Goal: Task Accomplishment & Management: Complete application form

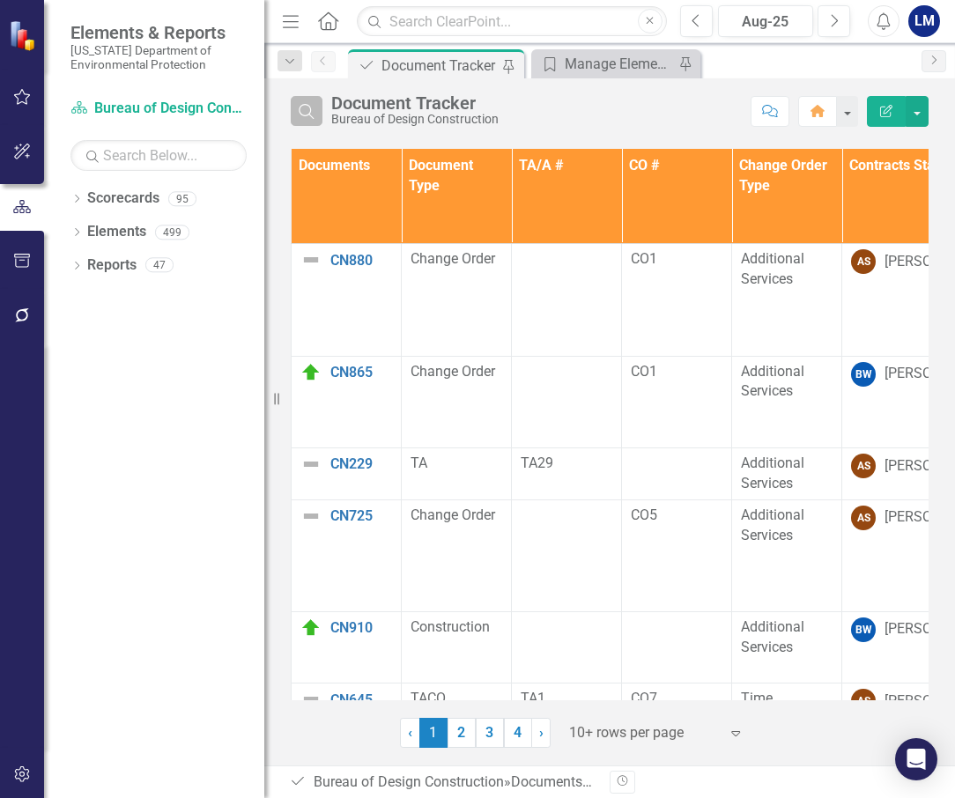
click at [313, 112] on icon "Search" at bounding box center [306, 111] width 19 height 16
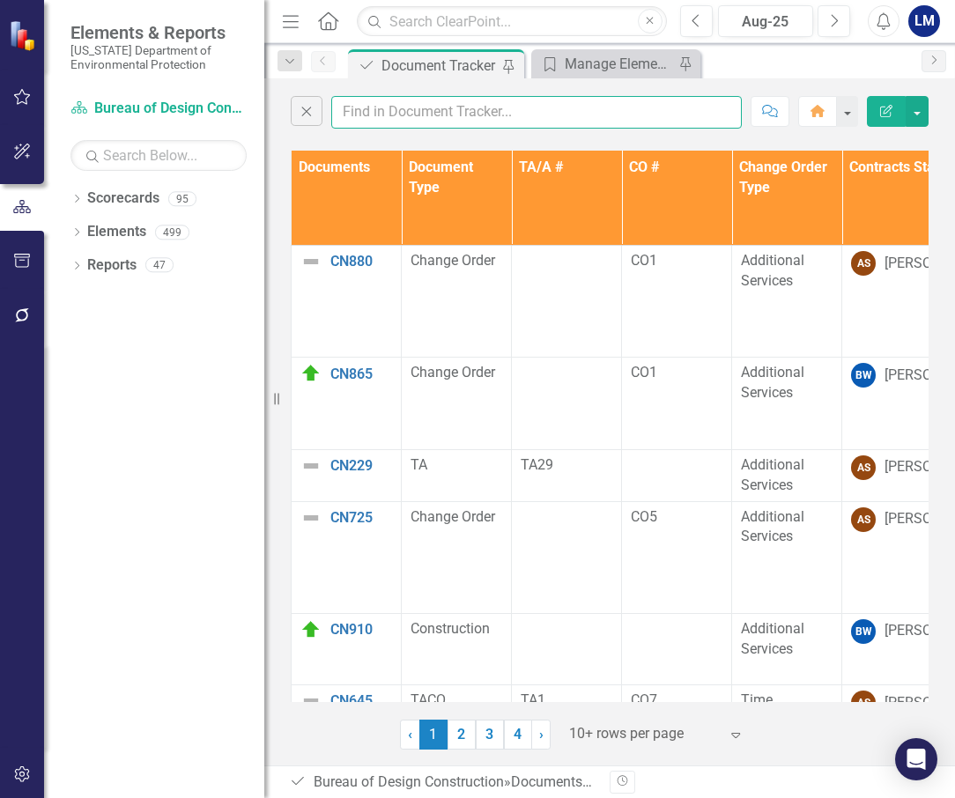
click at [377, 116] on input "text" at bounding box center [536, 112] width 411 height 33
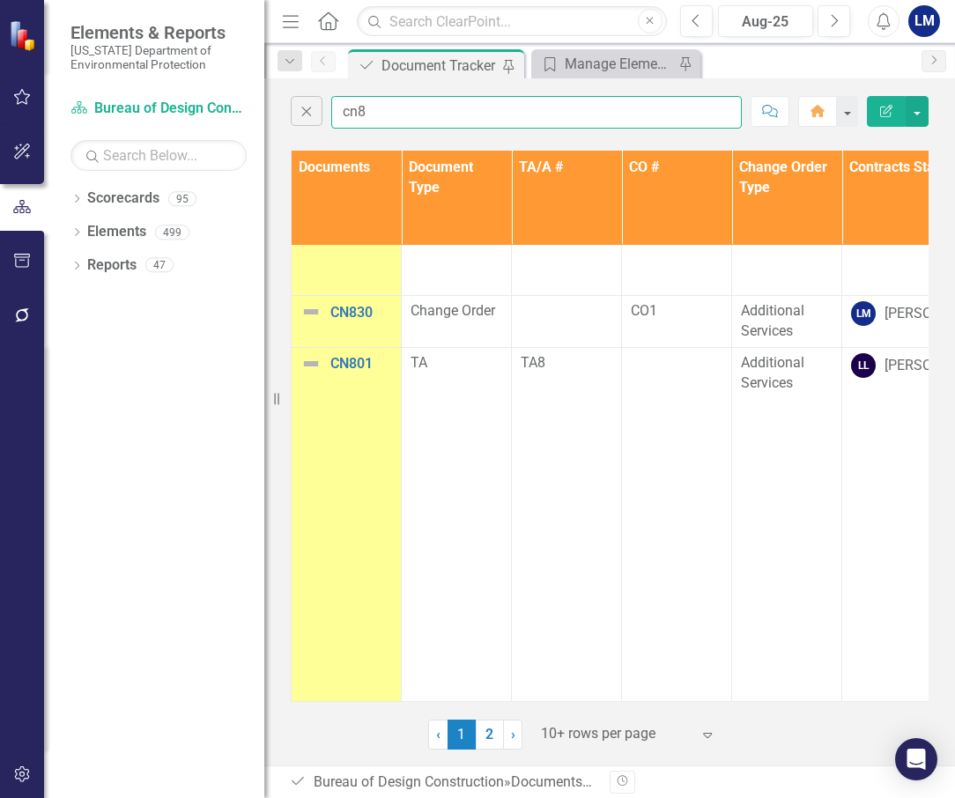
scroll to position [557, 0]
type input "cn8"
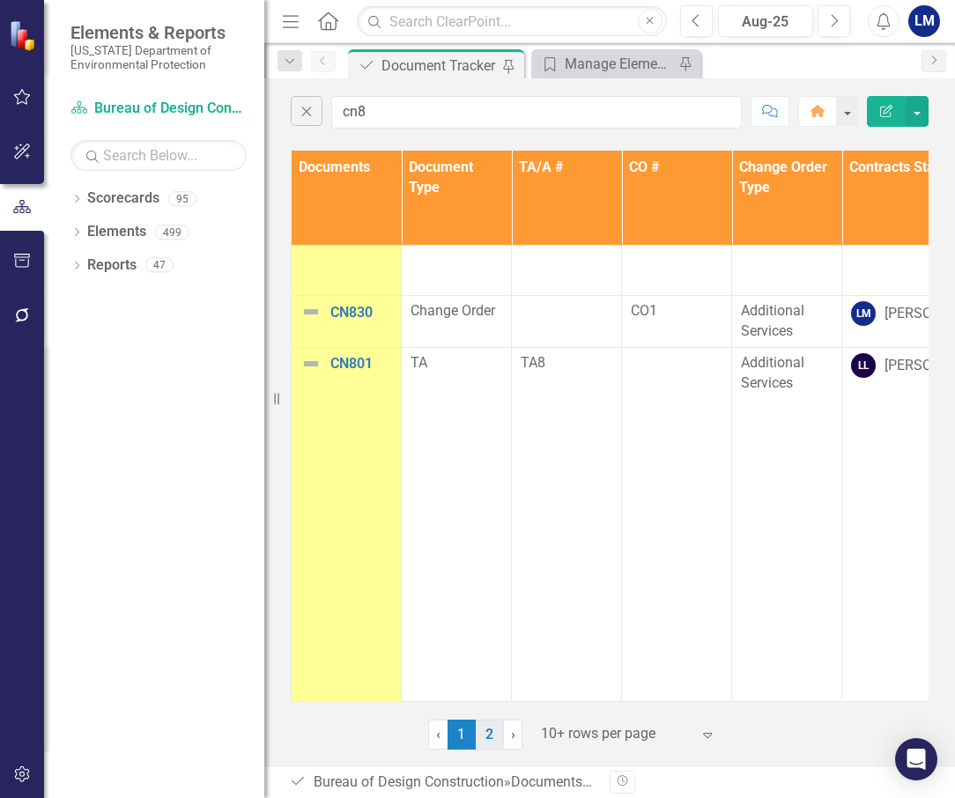
click at [488, 733] on link "2" at bounding box center [490, 735] width 28 height 30
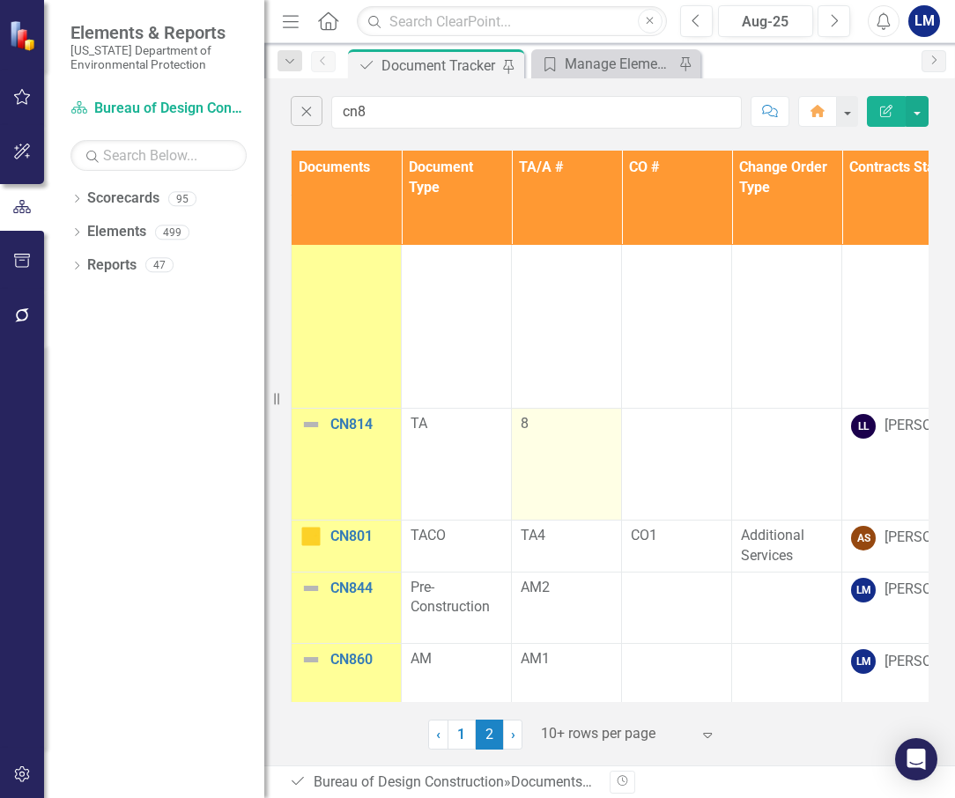
scroll to position [78, 0]
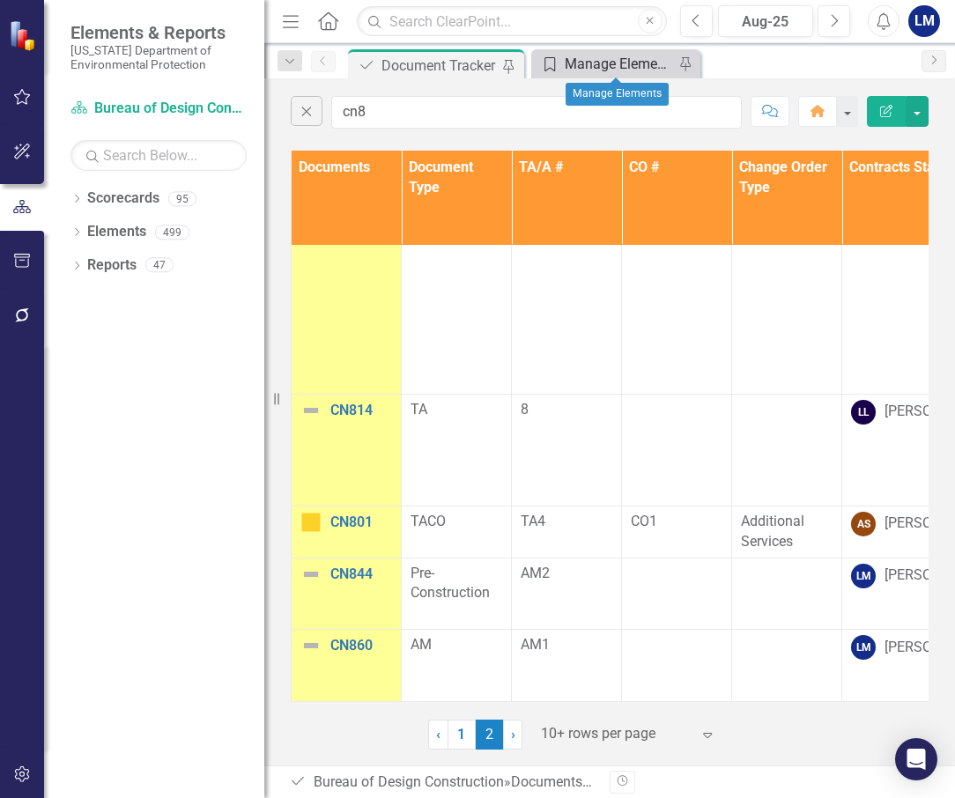
click at [604, 63] on div "Manage Elements" at bounding box center [619, 64] width 109 height 22
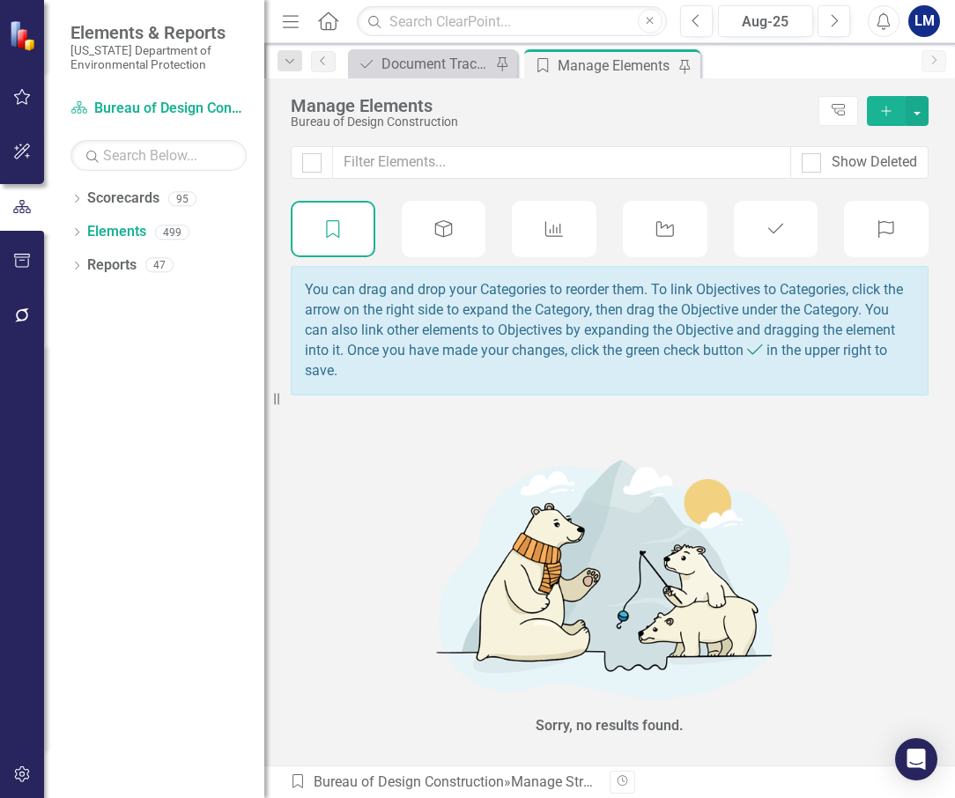
click at [774, 229] on icon "Document" at bounding box center [776, 229] width 23 height 18
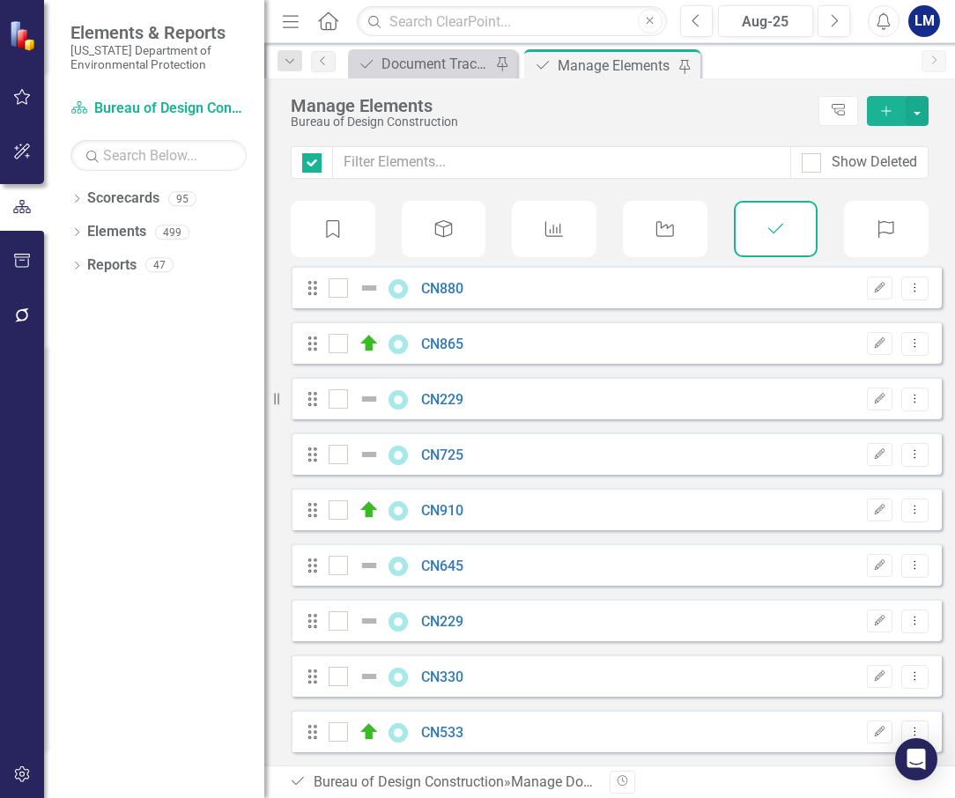
checkbox input "false"
click at [883, 113] on icon "Add" at bounding box center [886, 111] width 16 height 12
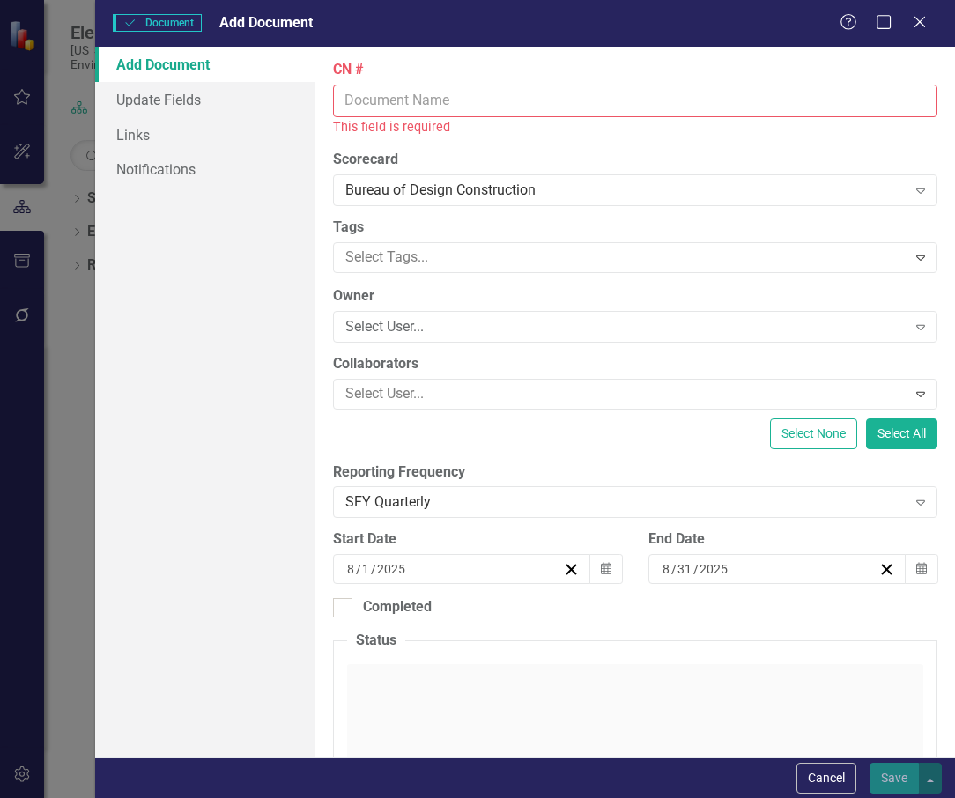
click at [430, 98] on input "CN #" at bounding box center [635, 101] width 604 height 33
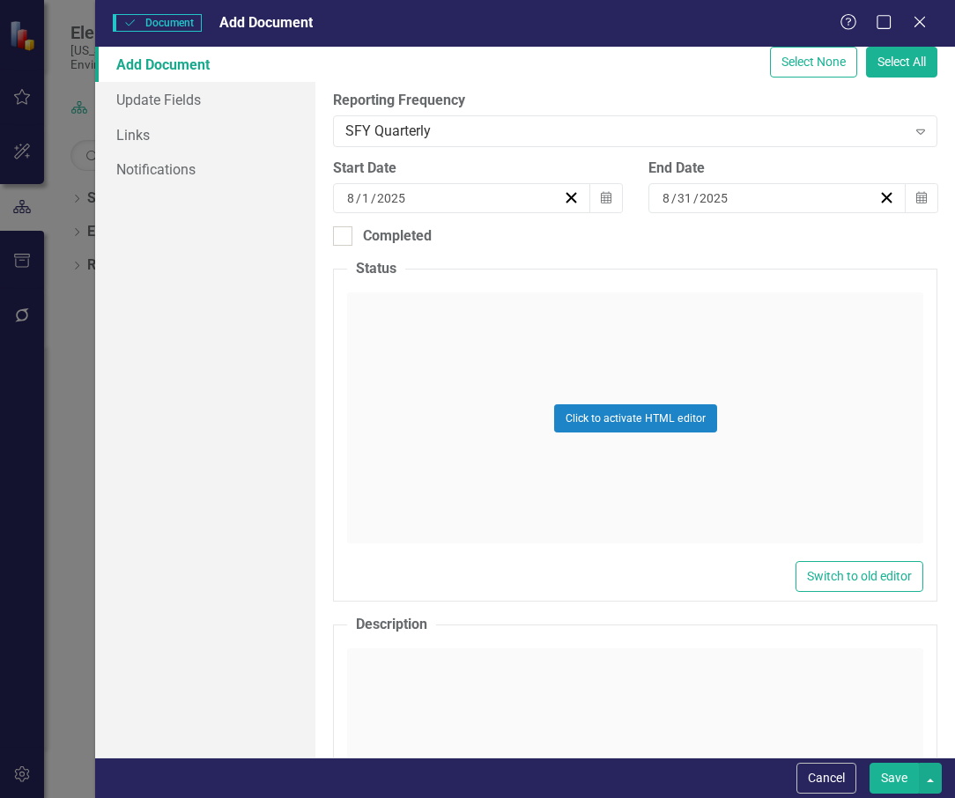
scroll to position [352, 0]
type input "CN869"
click at [355, 787] on div "Cancel Save" at bounding box center [525, 778] width 860 height 41
click at [505, 756] on div "Click to activate HTML editor" at bounding box center [635, 773] width 576 height 251
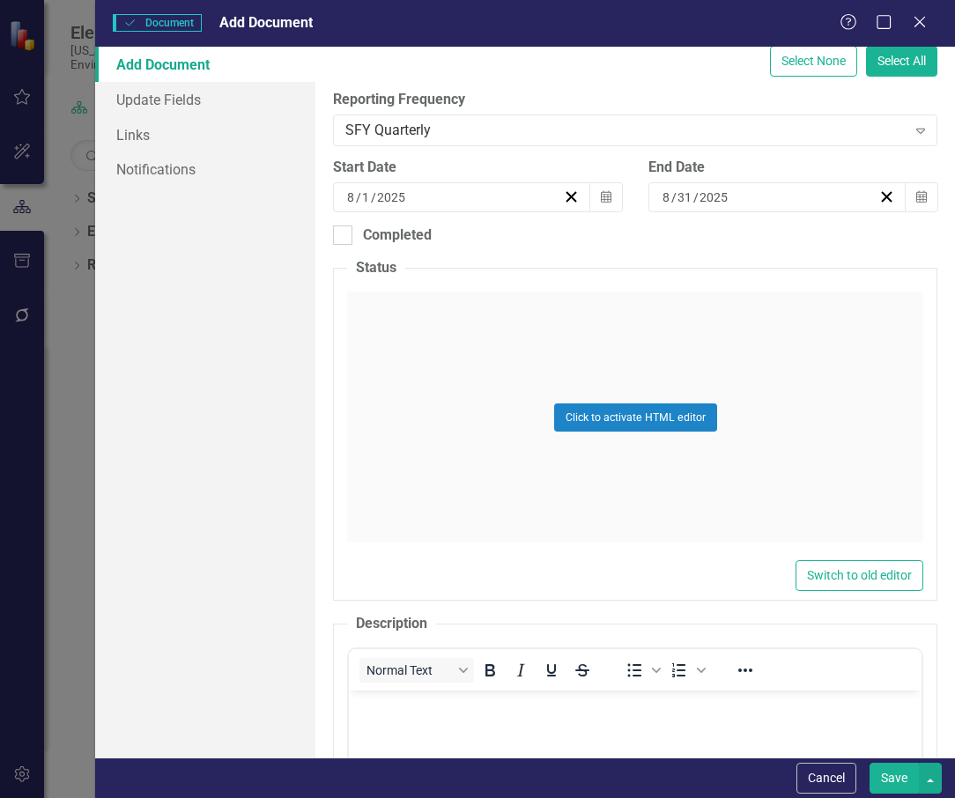
click at [406, 315] on div "Click to activate HTML editor" at bounding box center [635, 417] width 576 height 251
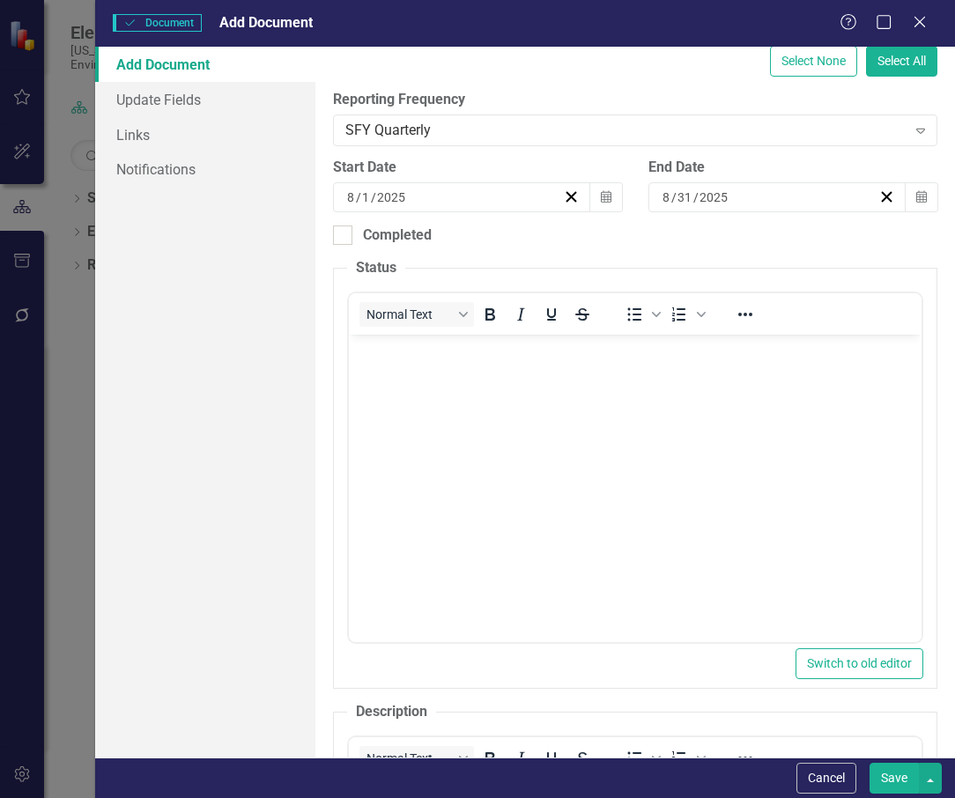
click at [401, 362] on body "Rich Text Area. Press ALT-0 for help." at bounding box center [635, 467] width 573 height 264
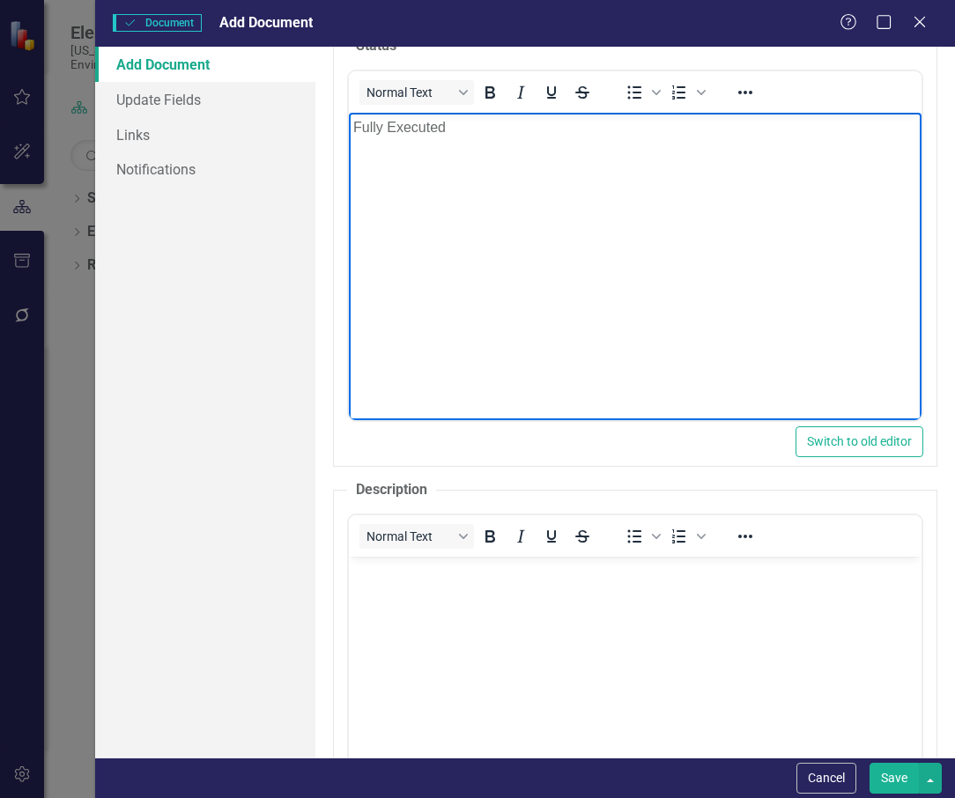
scroll to position [881, 0]
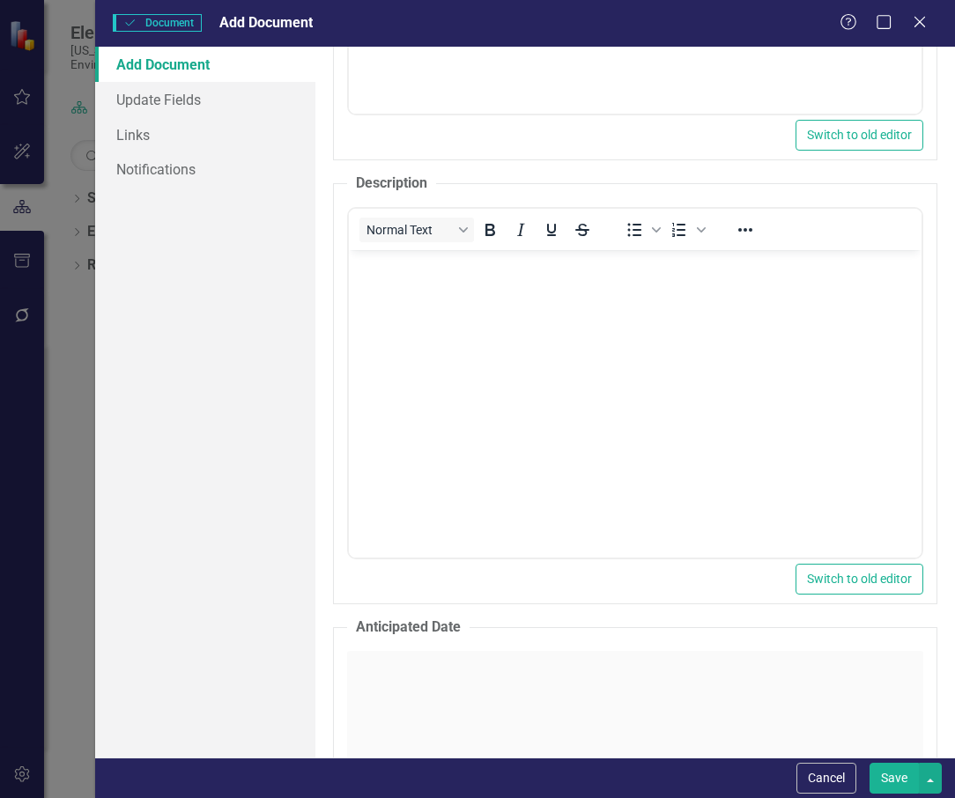
click at [589, 744] on div "Click to activate HTML editor" at bounding box center [635, 776] width 576 height 251
click at [396, 417] on body "Rich Text Area. Press ALT-0 for help." at bounding box center [635, 382] width 573 height 264
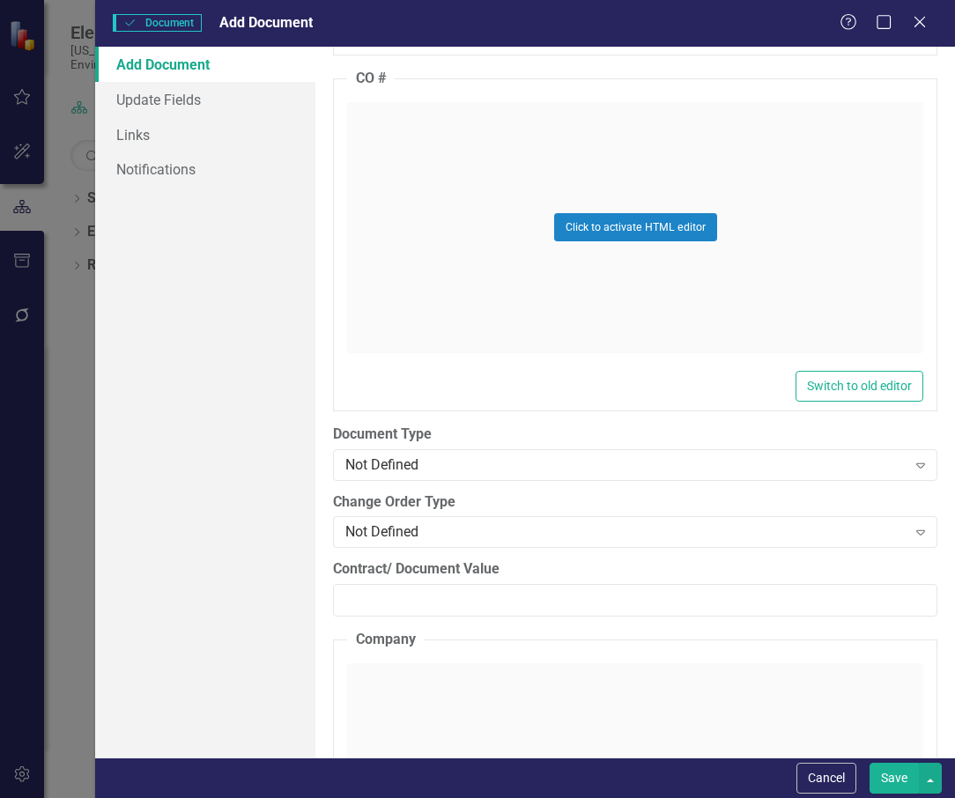
scroll to position [2467, 0]
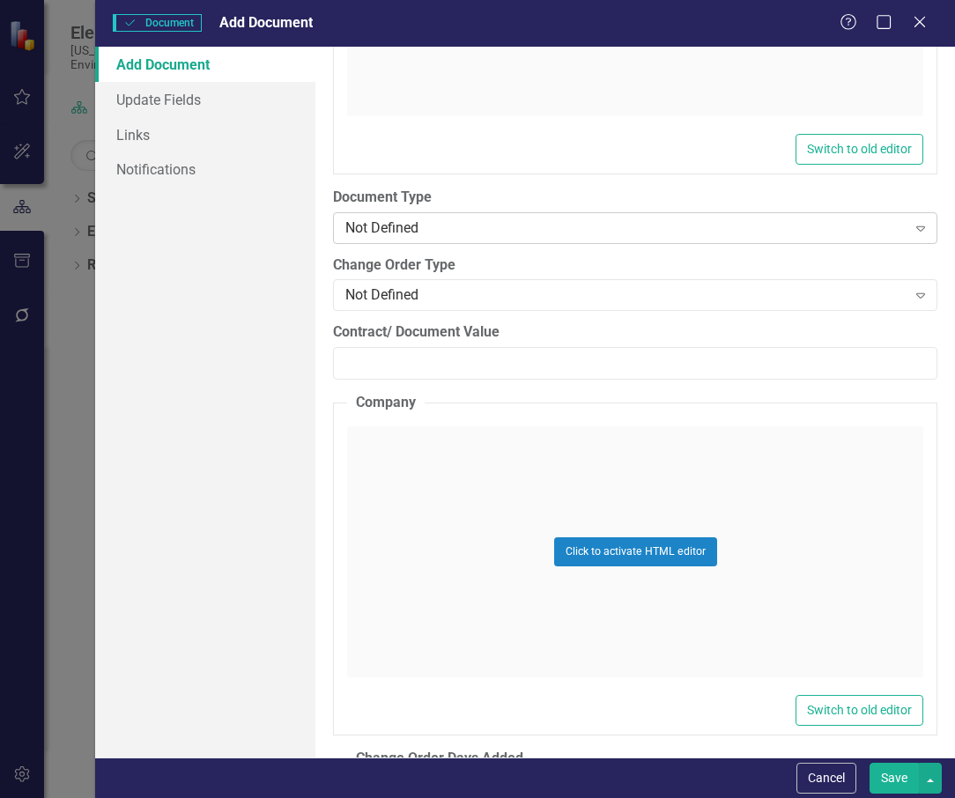
click at [478, 228] on div "Not Defined" at bounding box center [625, 228] width 560 height 20
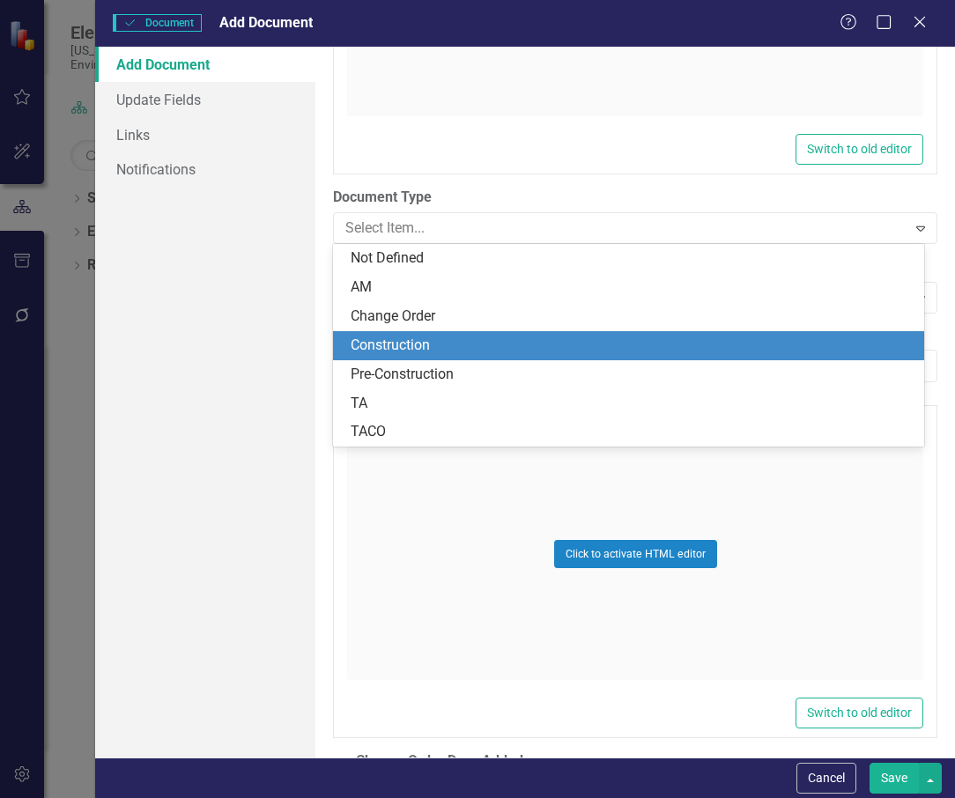
click at [480, 344] on div "Construction" at bounding box center [632, 346] width 563 height 20
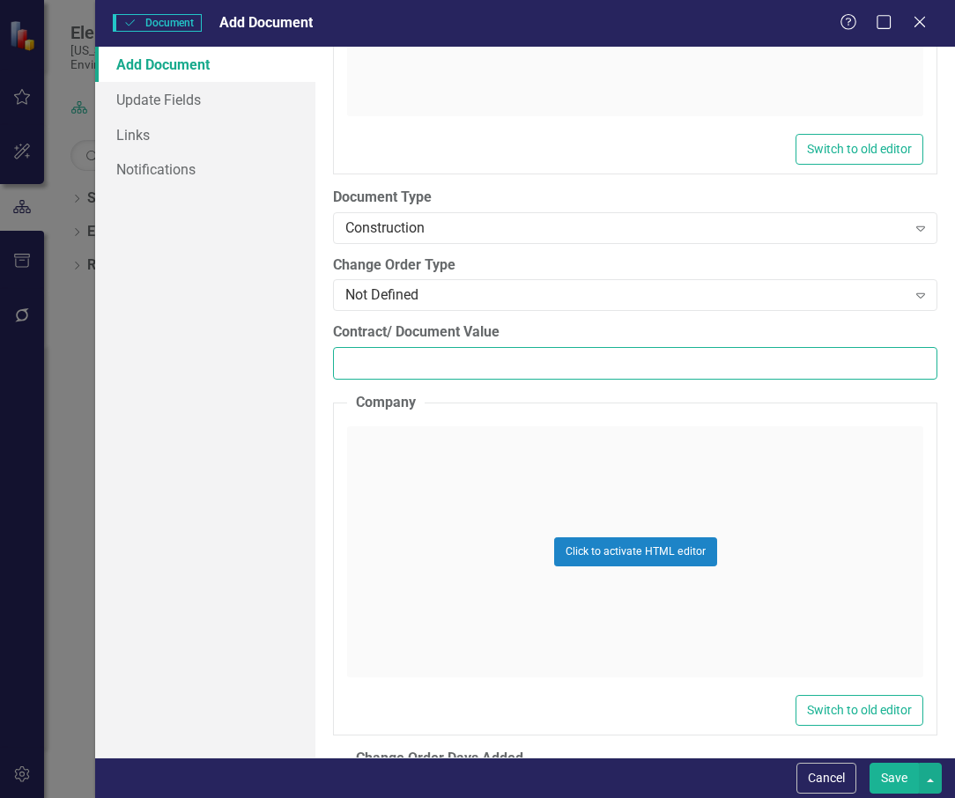
click at [357, 363] on input "Contract/ Document Value" at bounding box center [635, 363] width 604 height 33
paste input "331159.76"
type input "331159.76"
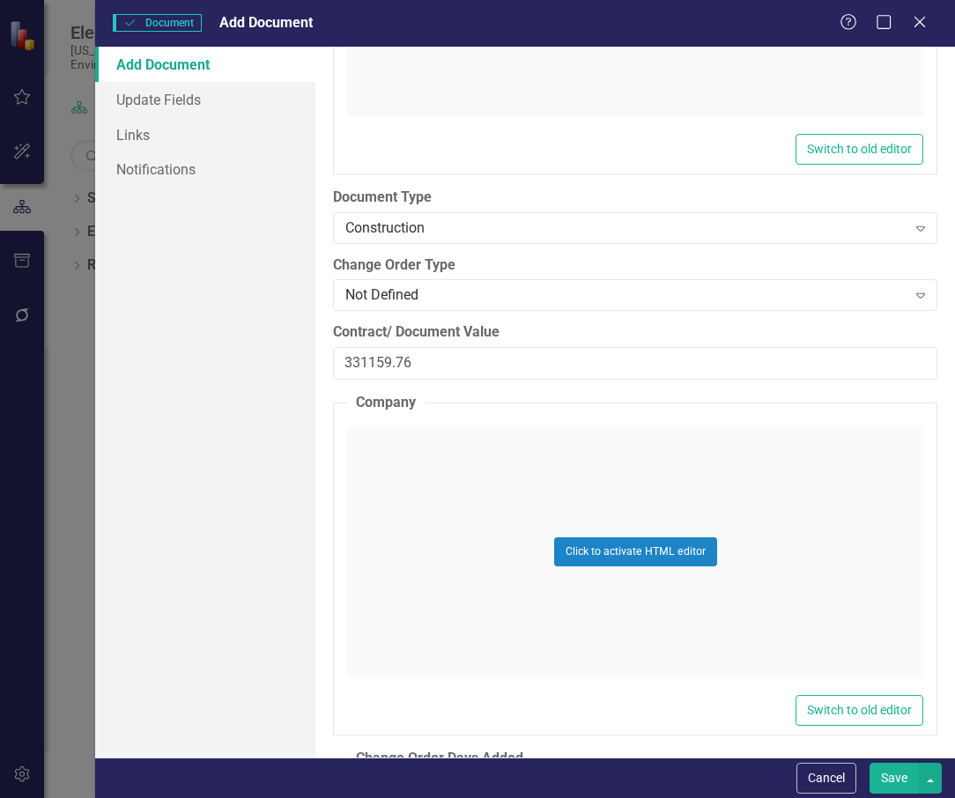
click at [407, 439] on div "Click to activate HTML editor" at bounding box center [635, 551] width 576 height 251
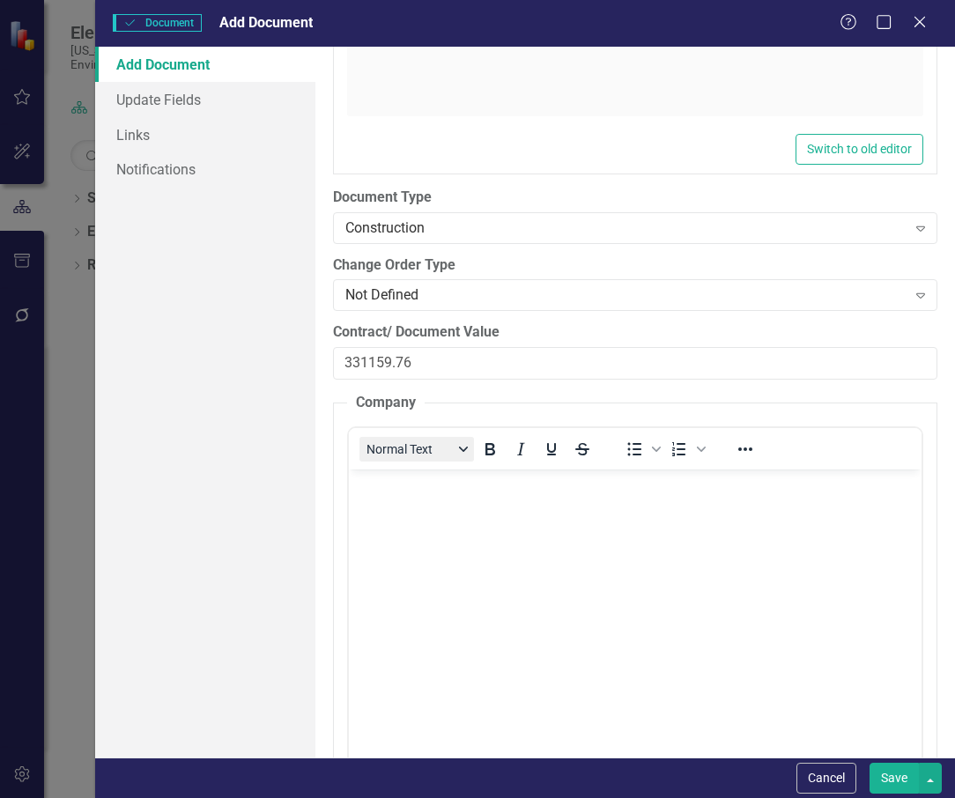
scroll to position [0, 0]
click at [403, 457] on button "Normal Text" at bounding box center [416, 449] width 115 height 25
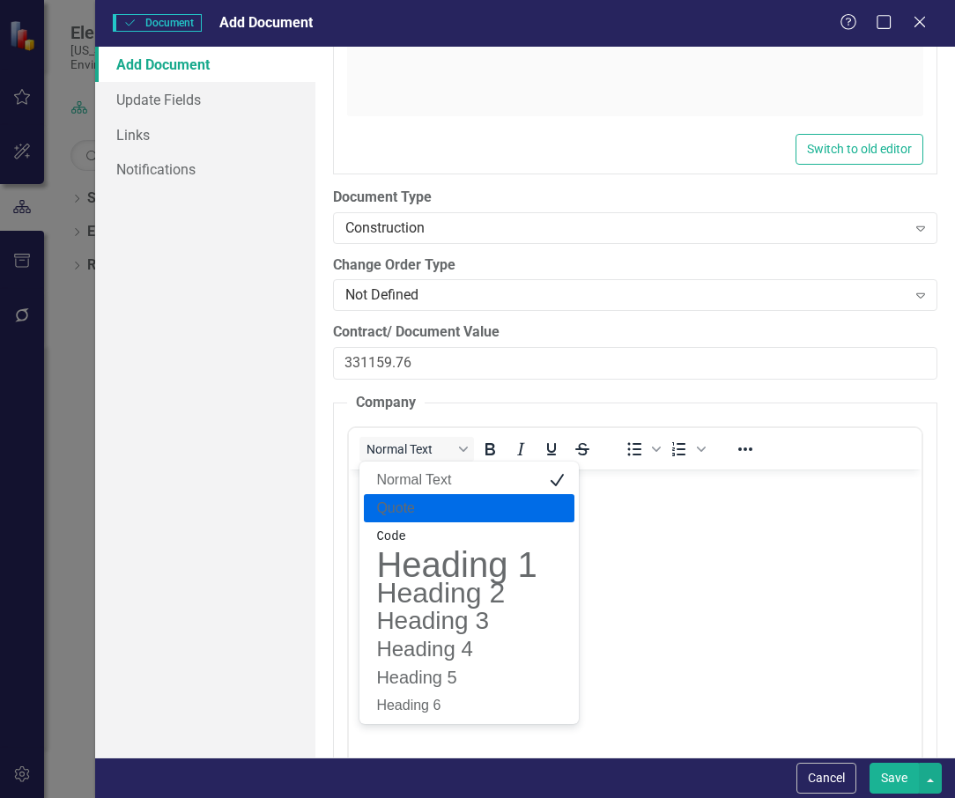
click at [681, 550] on body "Rich Text Area. Press ALT-0 for help." at bounding box center [635, 601] width 573 height 264
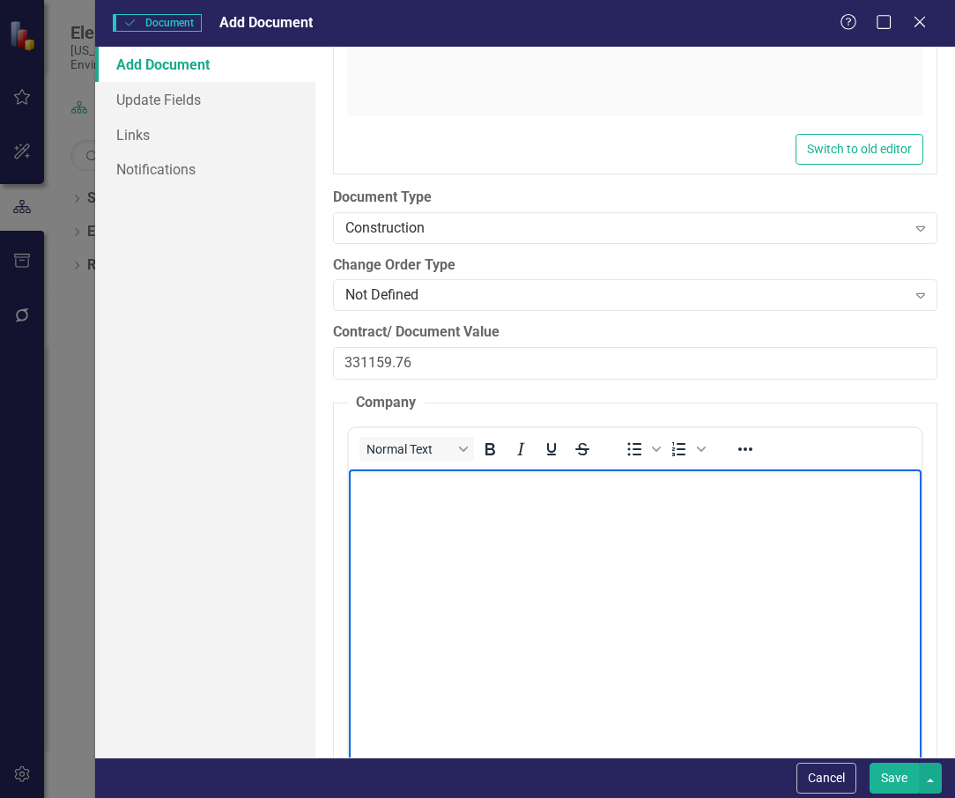
click at [422, 496] on body "Rich Text Area. Press ALT-0 for help." at bounding box center [635, 601] width 573 height 264
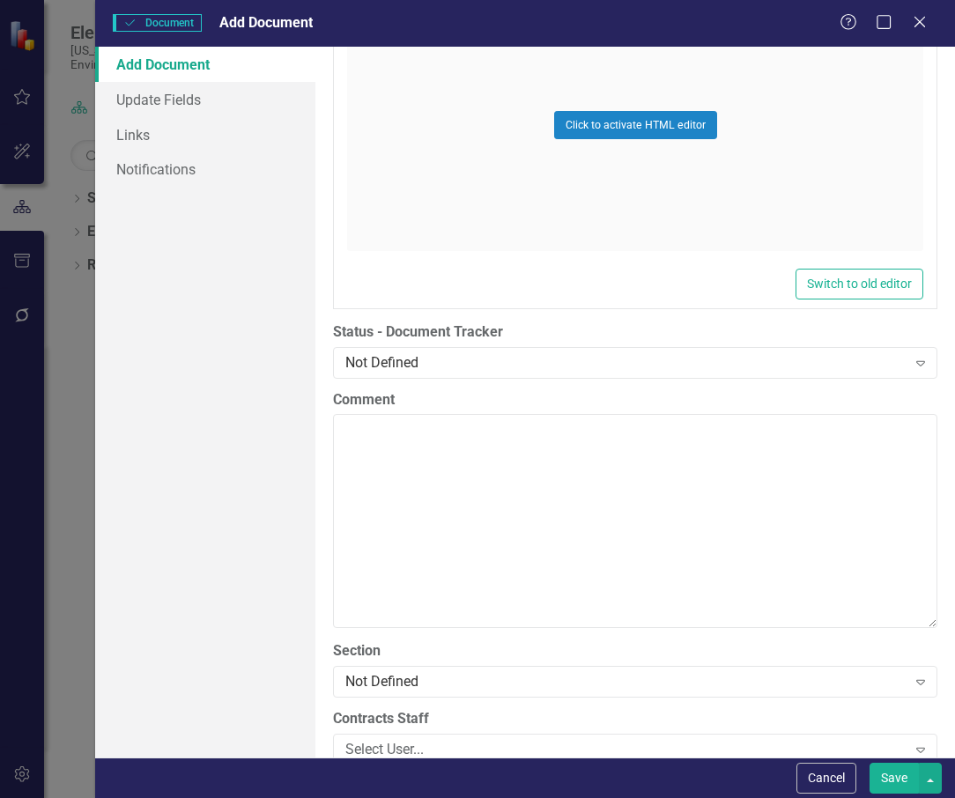
scroll to position [3348, 0]
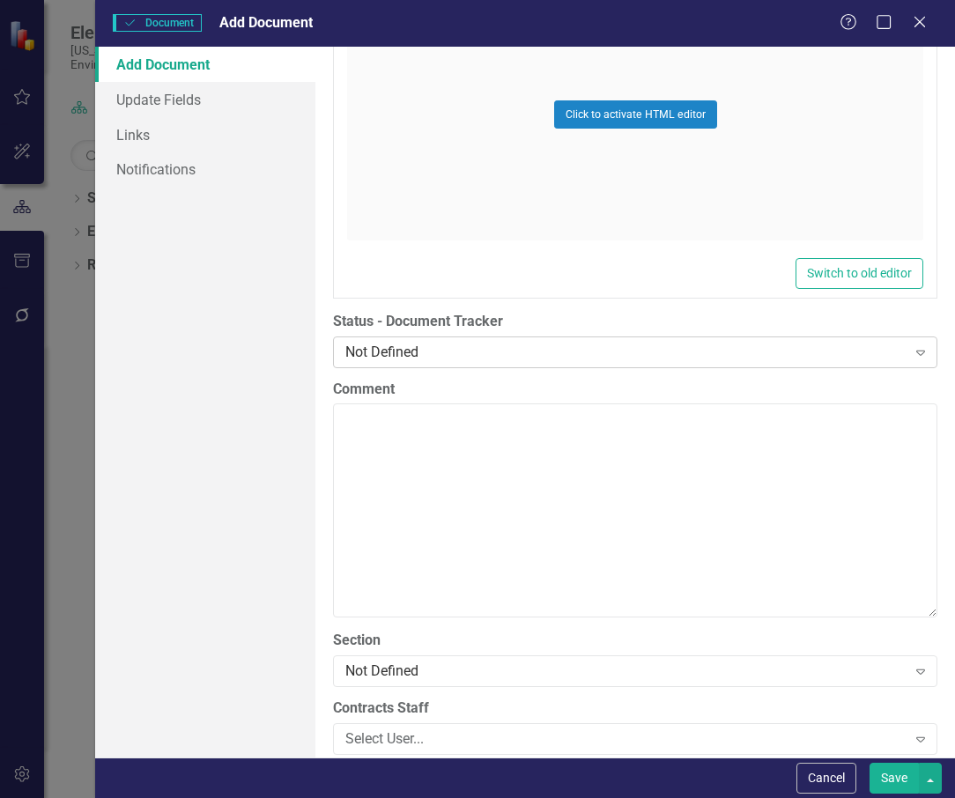
click at [502, 351] on div "Not Defined" at bounding box center [625, 352] width 560 height 20
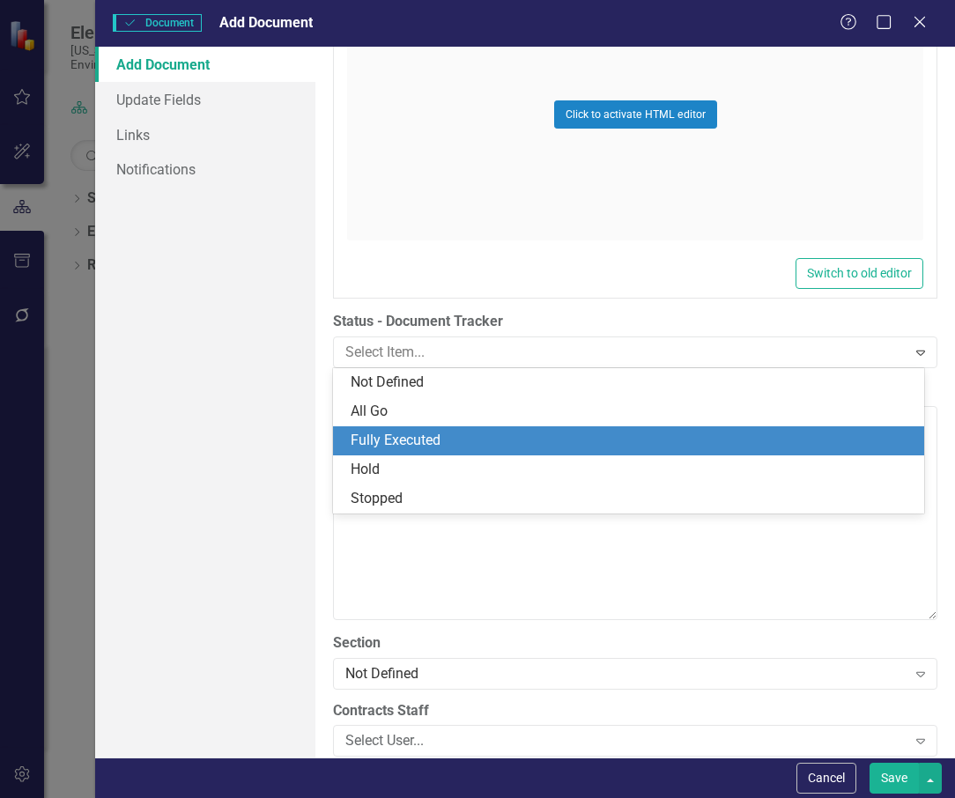
click at [483, 434] on div "Fully Executed" at bounding box center [632, 441] width 563 height 20
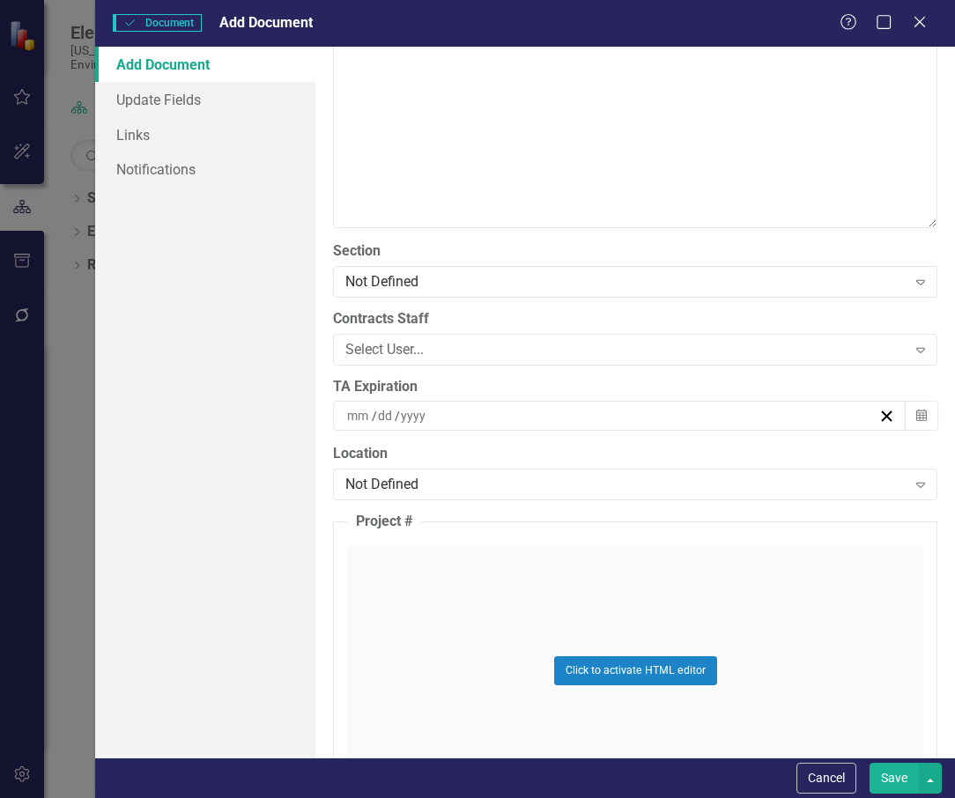
scroll to position [3789, 0]
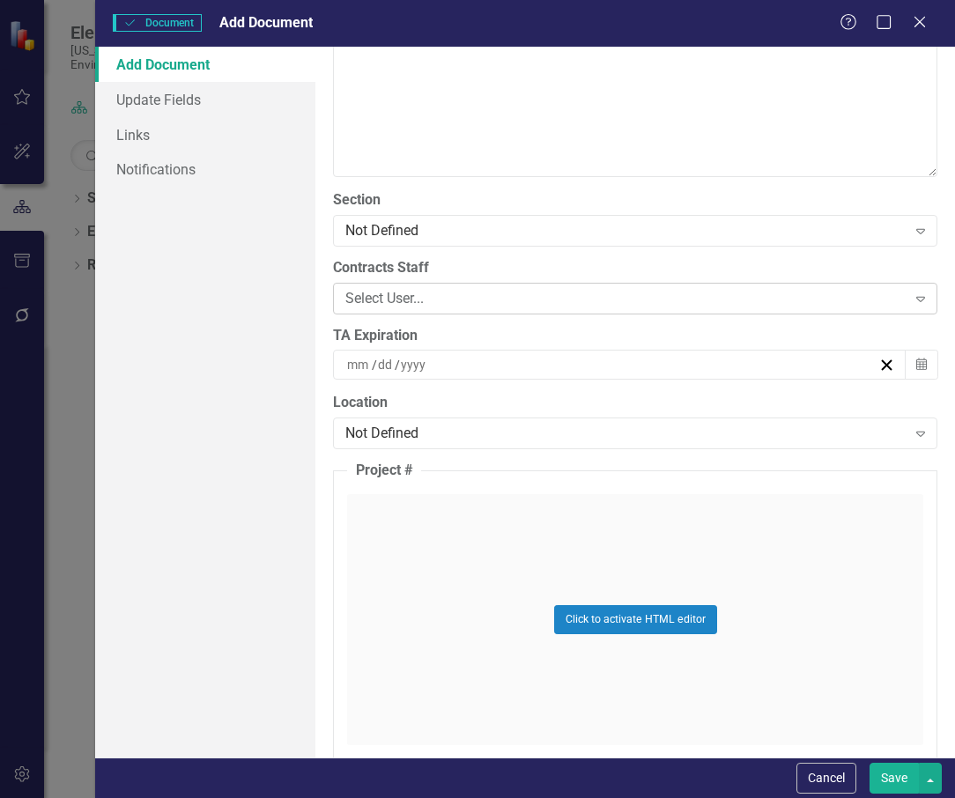
click at [446, 301] on div "Select User..." at bounding box center [625, 298] width 560 height 20
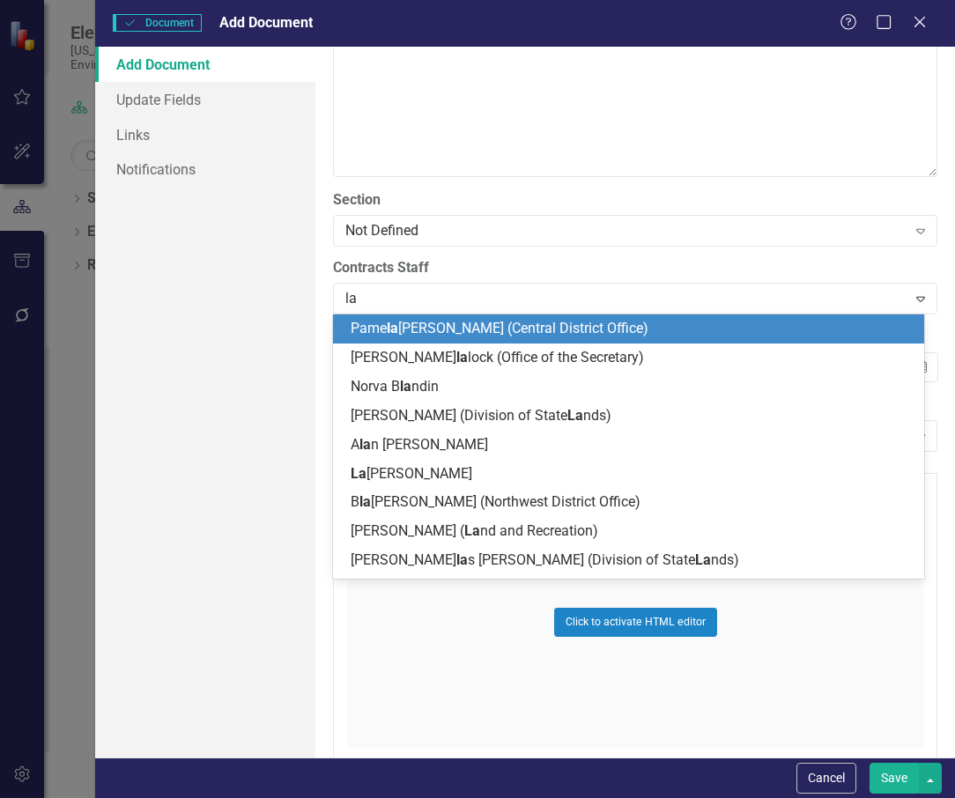
type input "[PERSON_NAME]"
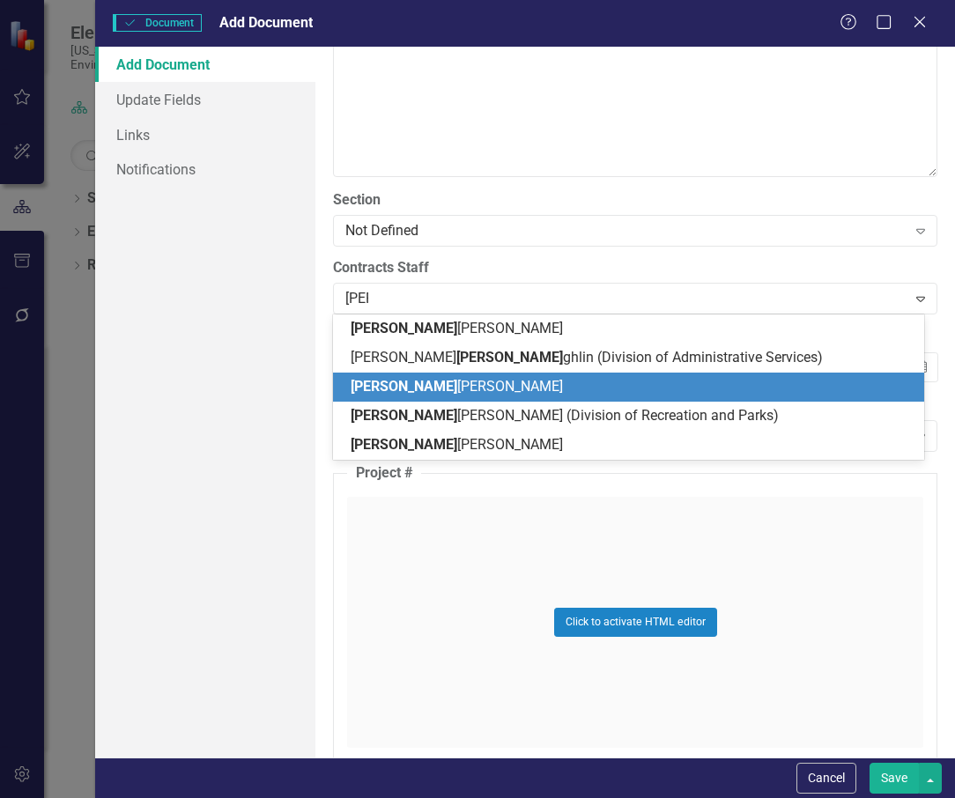
click at [454, 390] on span "[PERSON_NAME] [PERSON_NAME]" at bounding box center [457, 386] width 212 height 17
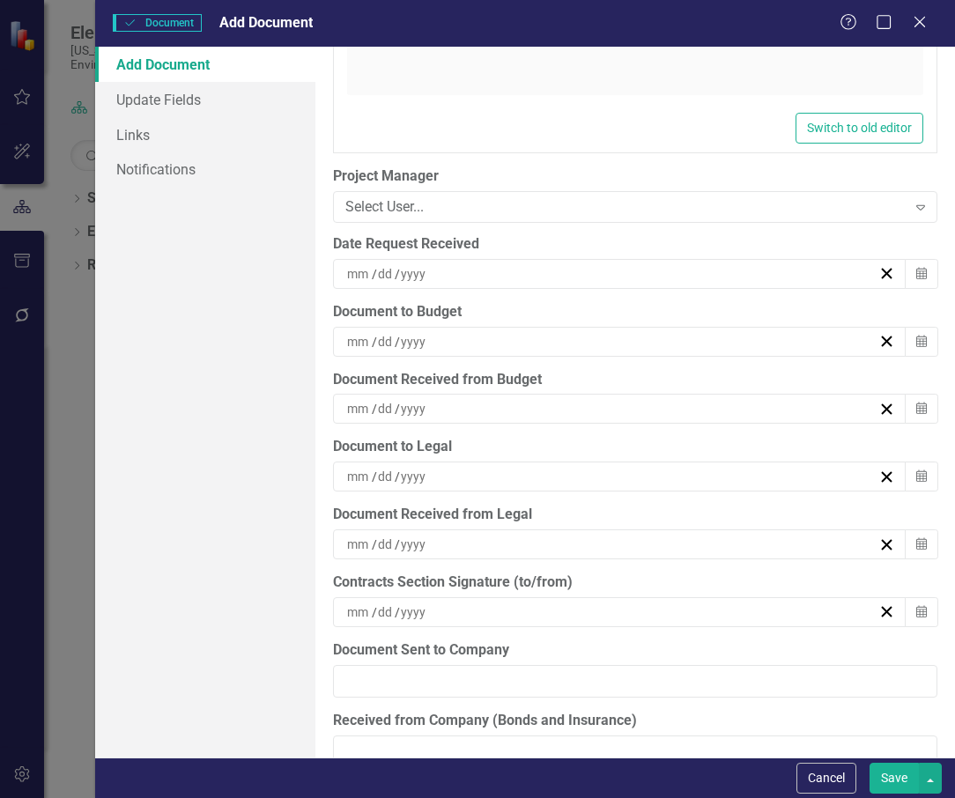
scroll to position [4494, 0]
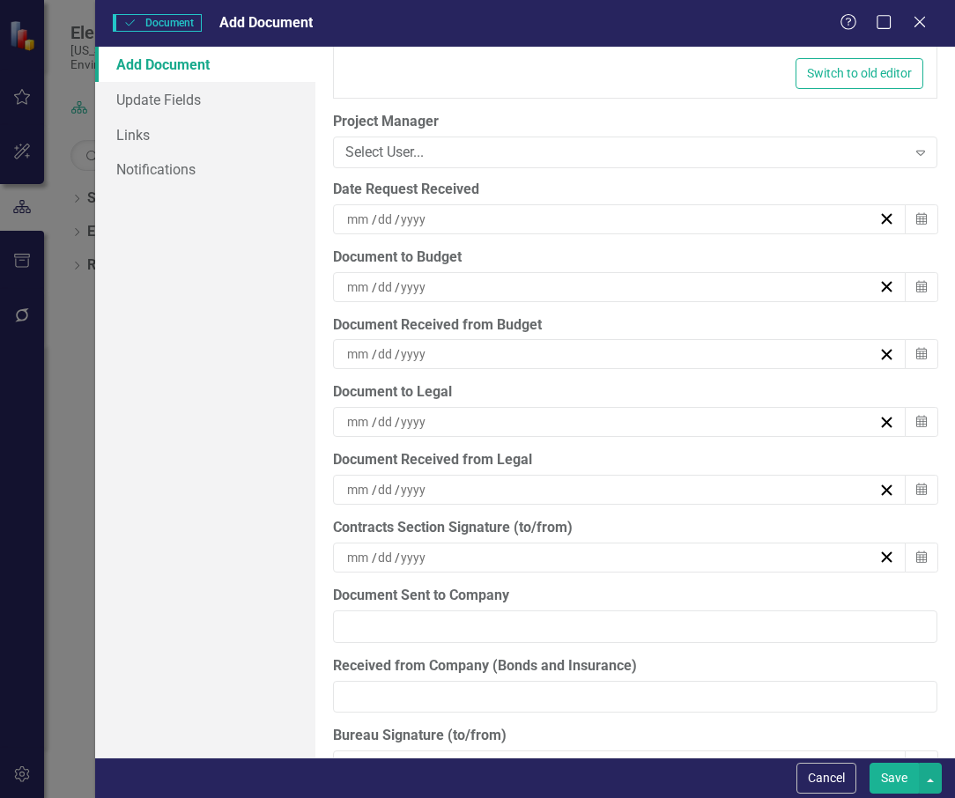
click at [461, 281] on div "/ /" at bounding box center [611, 287] width 533 height 18
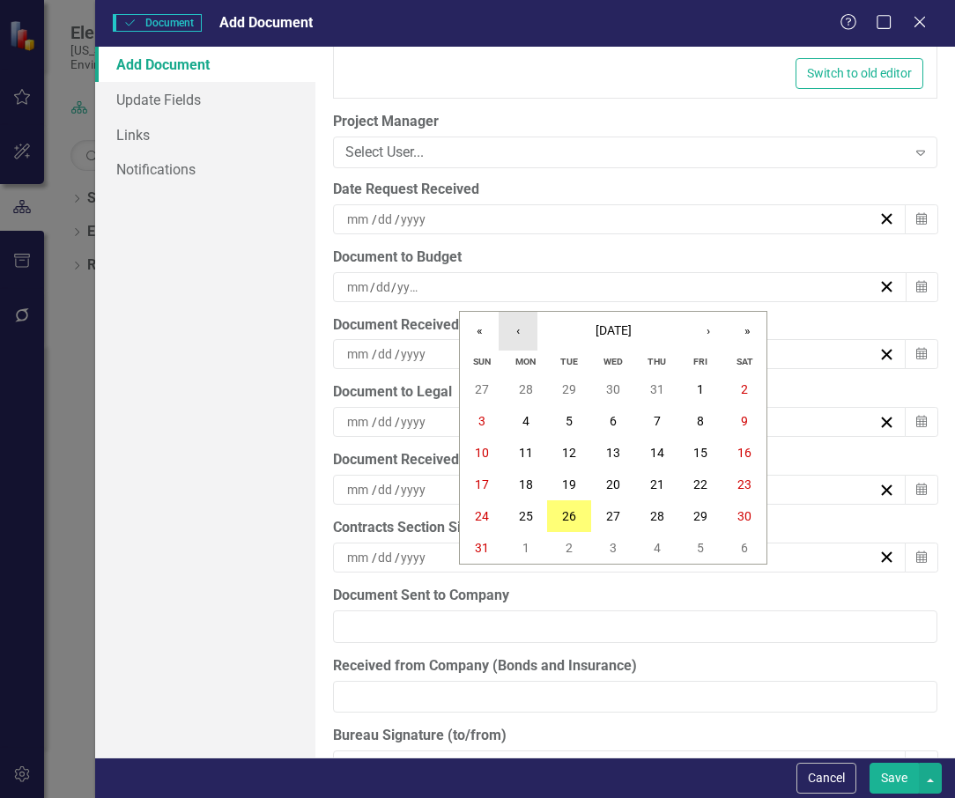
click at [521, 326] on button "‹" at bounding box center [518, 331] width 39 height 39
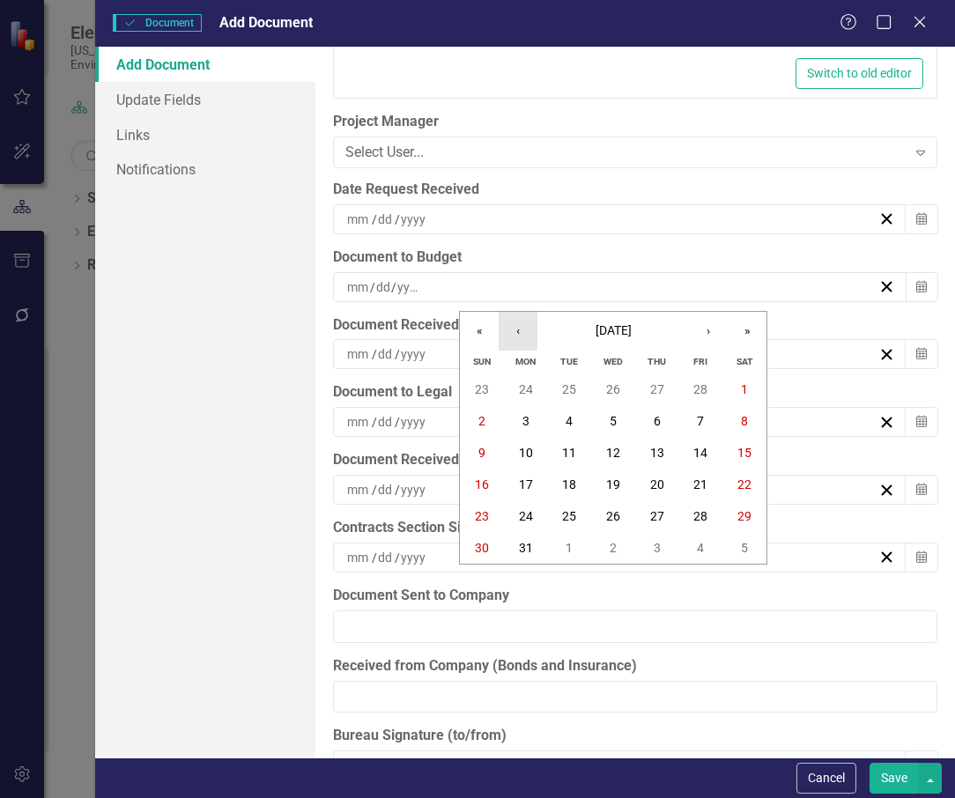
click at [521, 326] on button "‹" at bounding box center [518, 331] width 39 height 39
click at [529, 509] on abbr "27" at bounding box center [526, 516] width 14 height 14
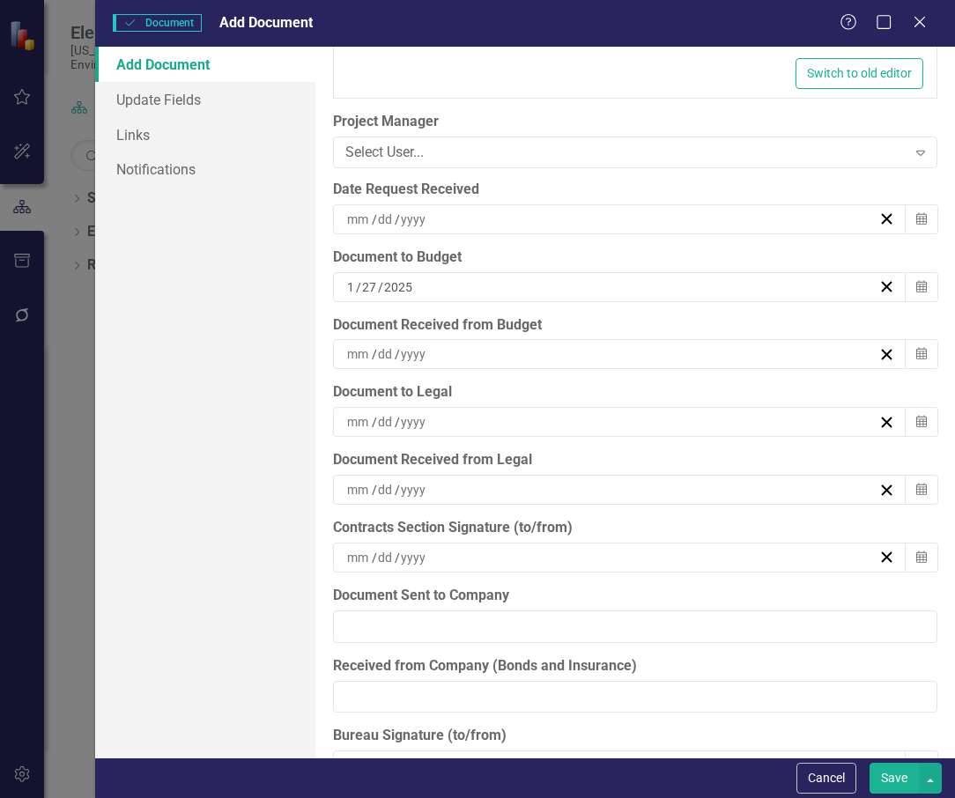
click at [469, 355] on div "/ /" at bounding box center [611, 354] width 533 height 18
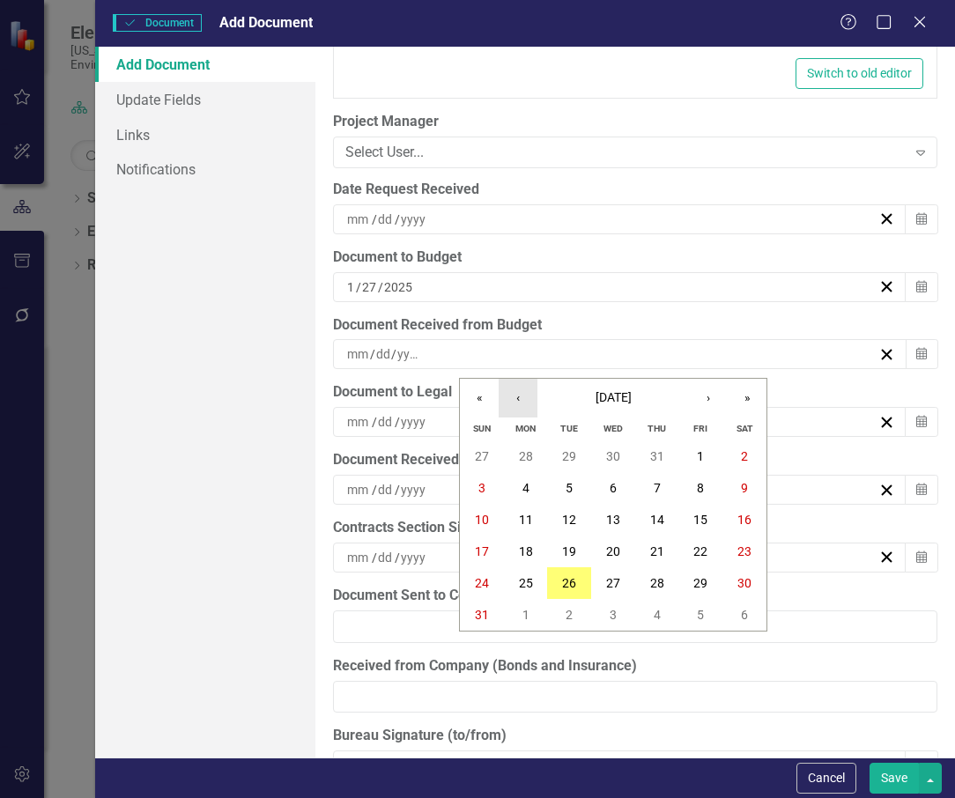
click at [520, 398] on button "‹" at bounding box center [518, 398] width 39 height 39
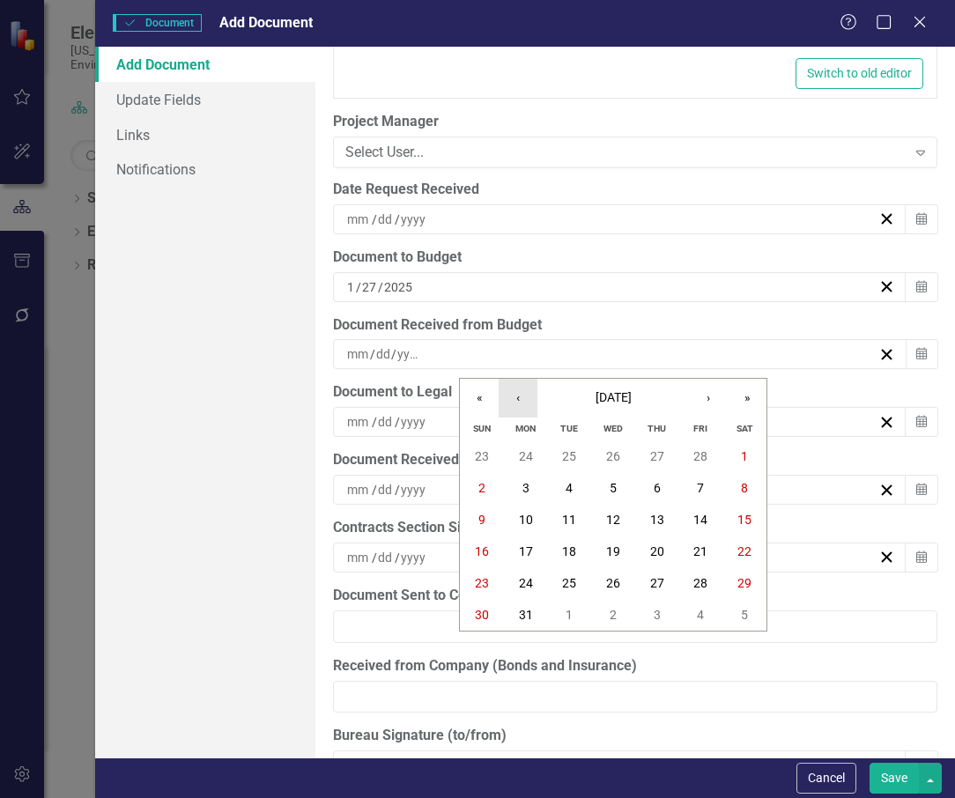
click at [520, 398] on button "‹" at bounding box center [518, 398] width 39 height 39
click at [664, 582] on button "30" at bounding box center [657, 583] width 44 height 32
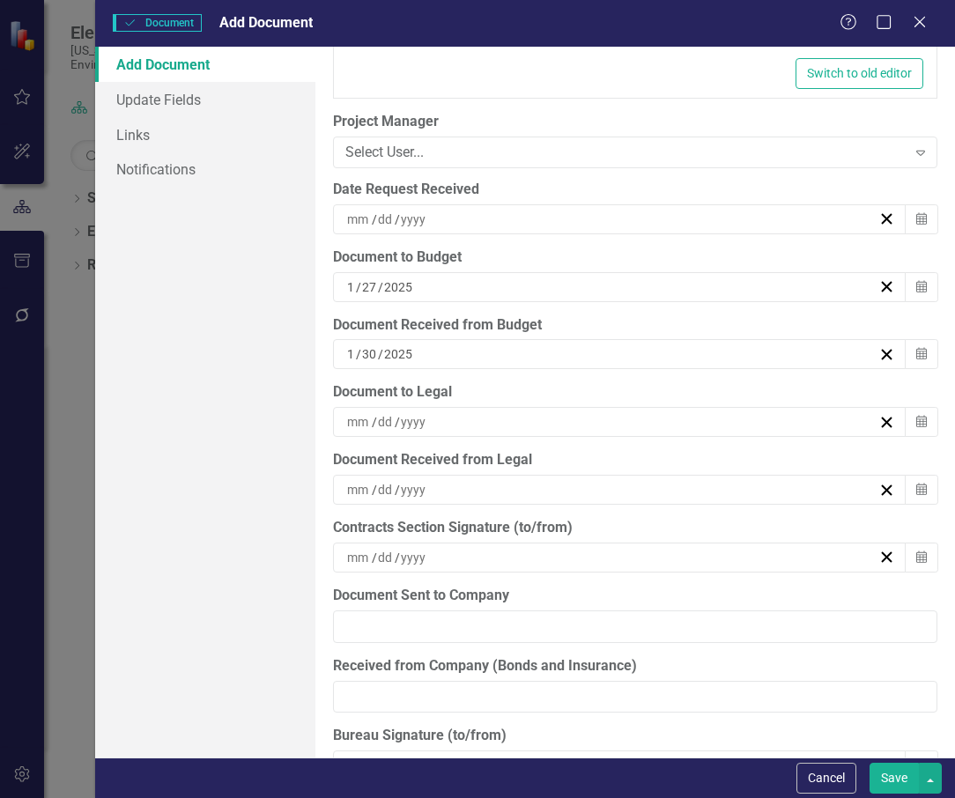
click at [492, 410] on div "/ /" at bounding box center [619, 422] width 573 height 30
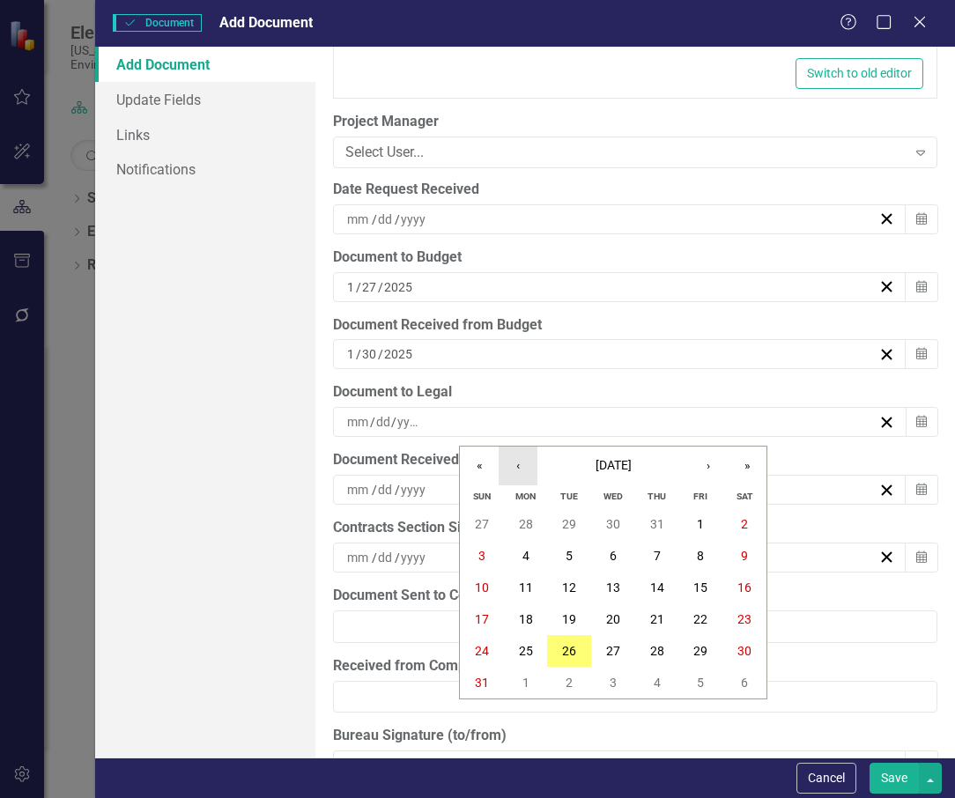
click at [521, 467] on button "‹" at bounding box center [518, 466] width 39 height 39
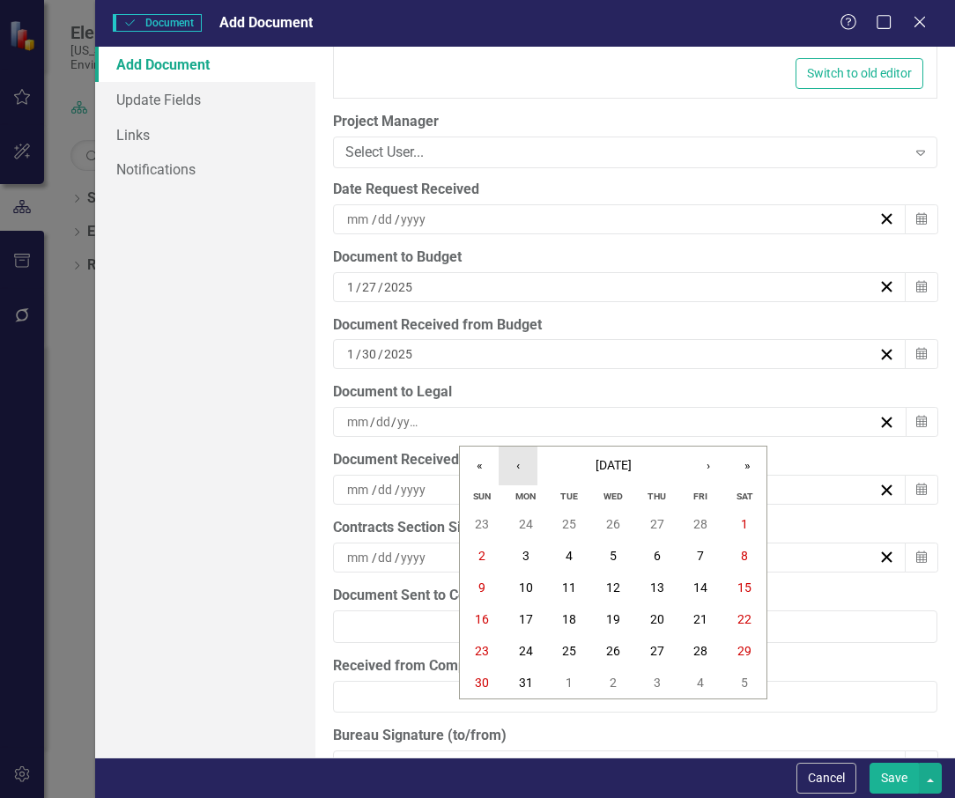
click at [521, 467] on button "‹" at bounding box center [518, 466] width 39 height 39
click at [660, 648] on abbr "30" at bounding box center [657, 651] width 14 height 14
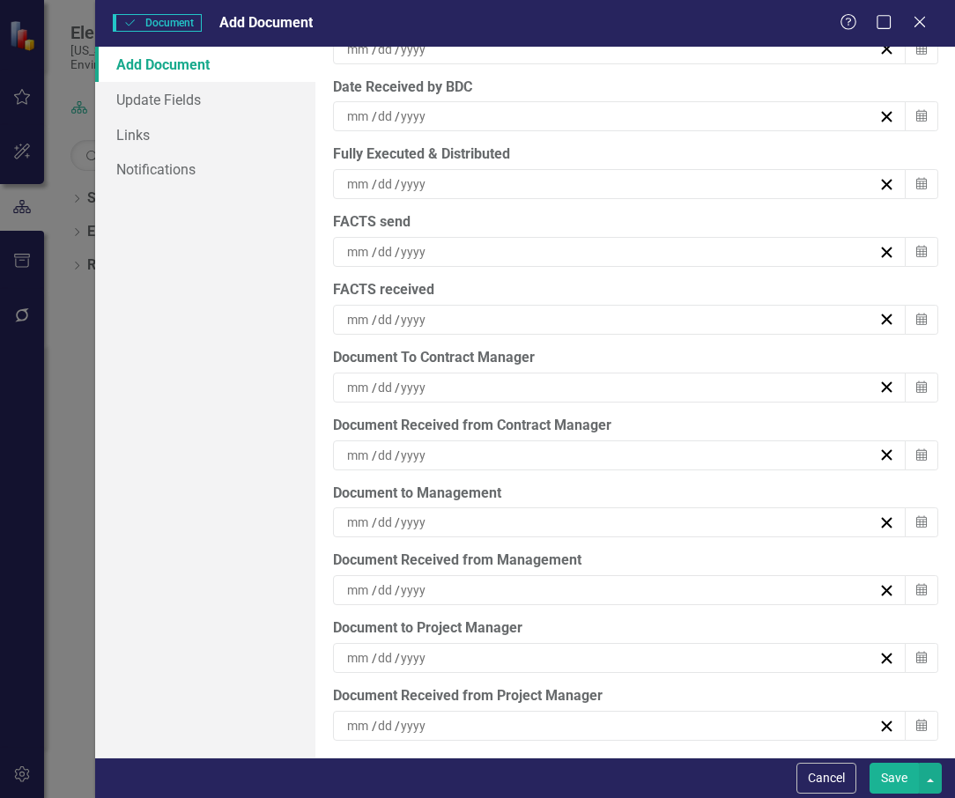
scroll to position [5426, 0]
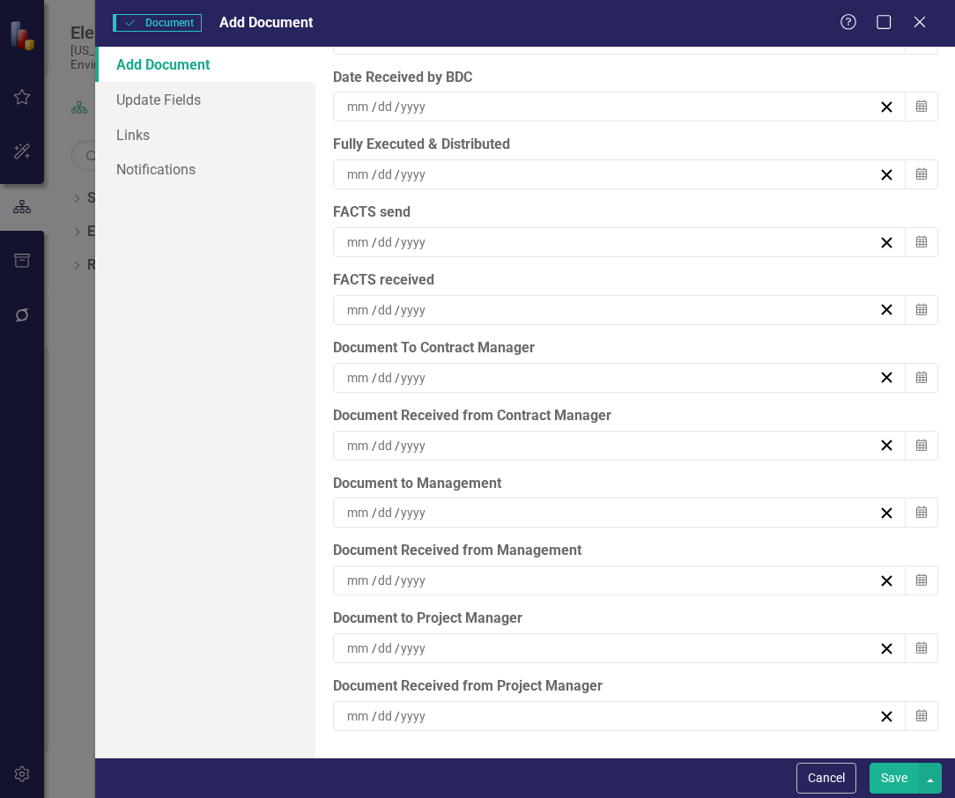
click at [483, 378] on div "/ /" at bounding box center [611, 378] width 533 height 18
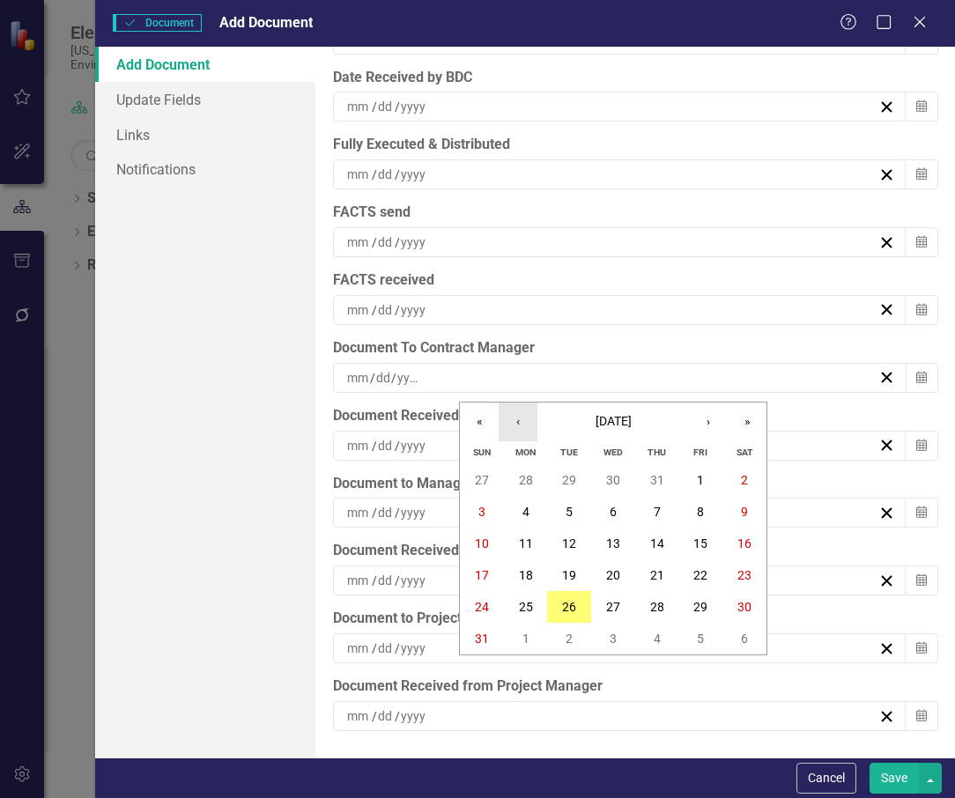
click at [514, 425] on button "‹" at bounding box center [518, 422] width 39 height 39
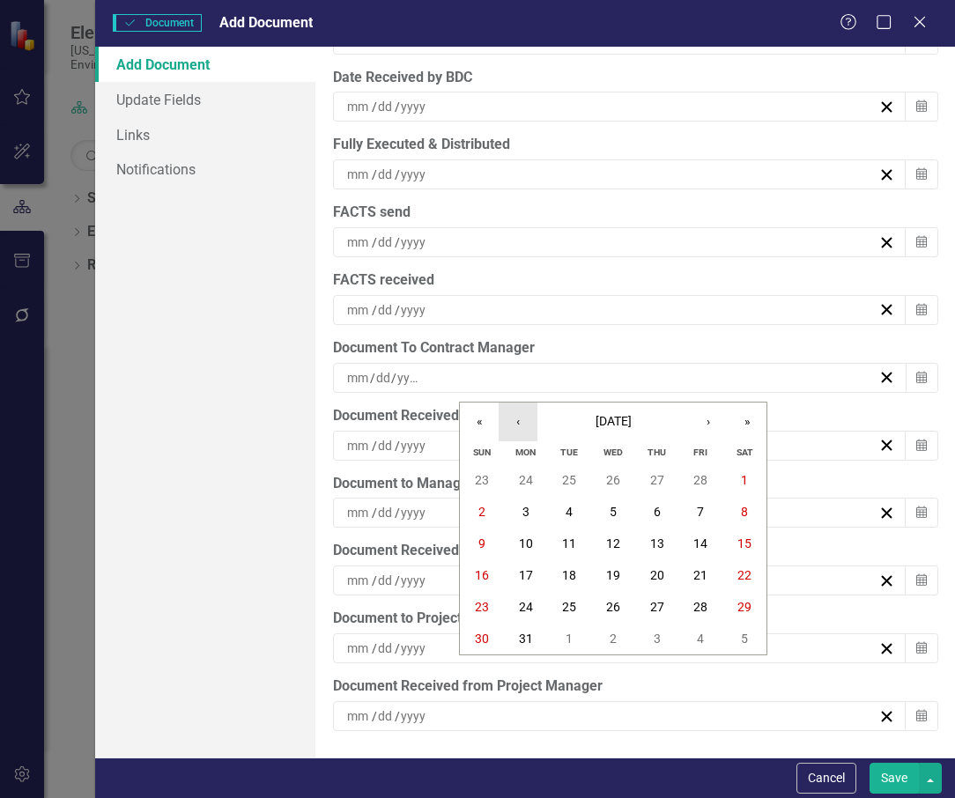
click at [514, 425] on button "‹" at bounding box center [518, 422] width 39 height 39
click at [536, 508] on button "3" at bounding box center [526, 512] width 44 height 32
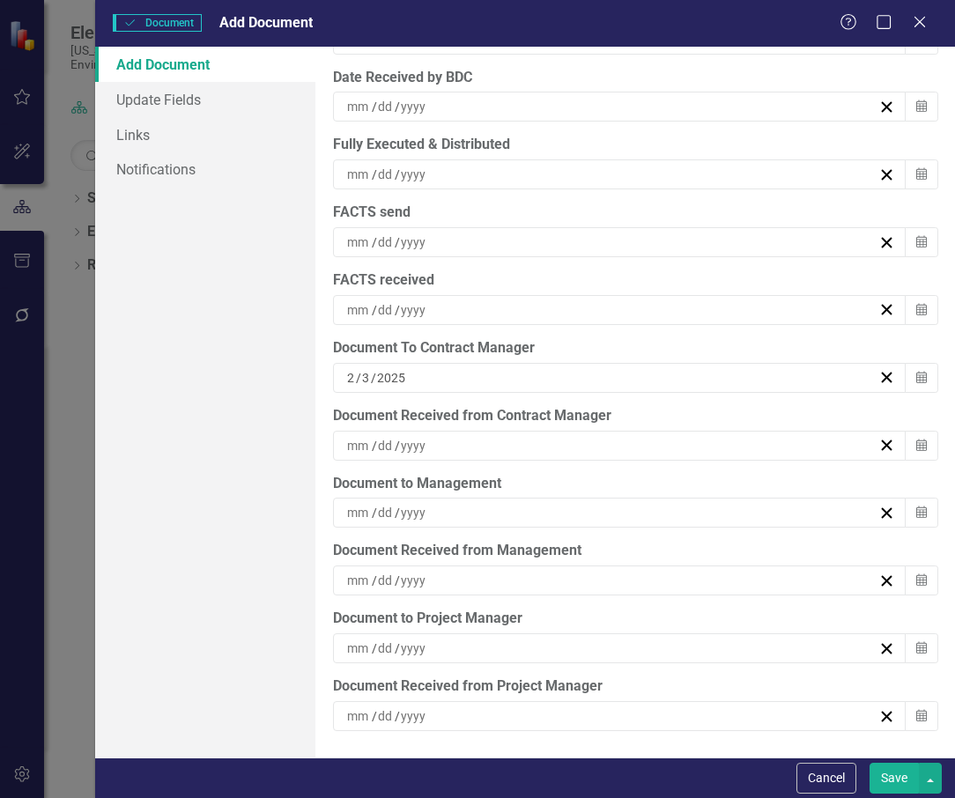
click at [471, 444] on div "/ /" at bounding box center [611, 446] width 533 height 18
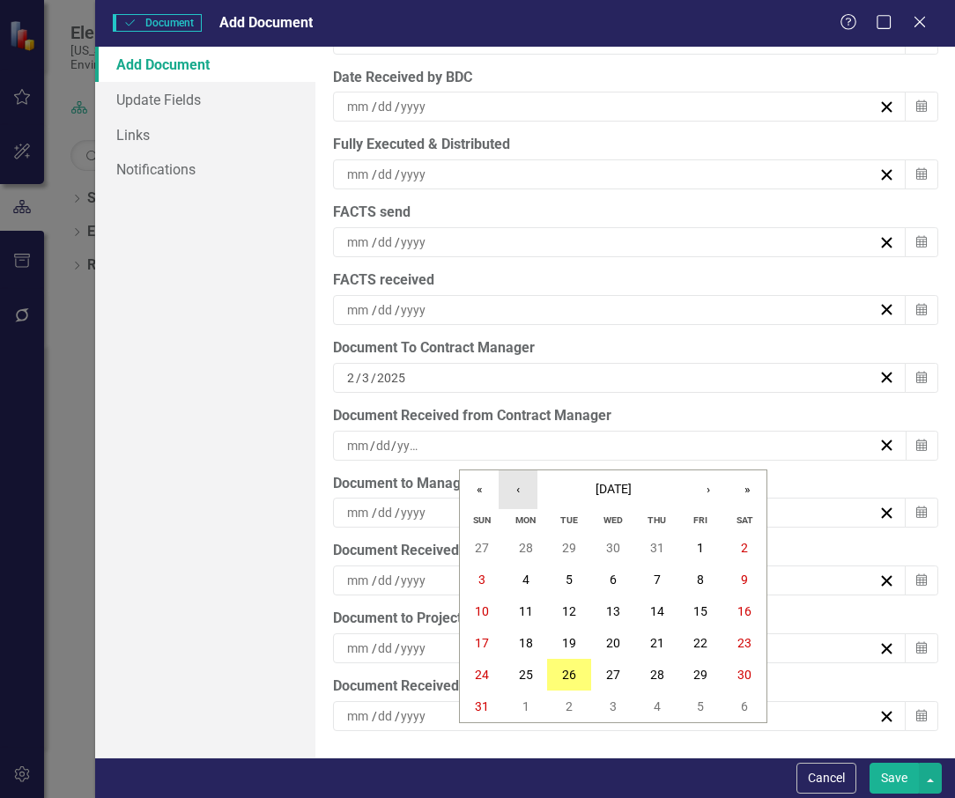
click at [524, 479] on button "‹" at bounding box center [518, 490] width 39 height 39
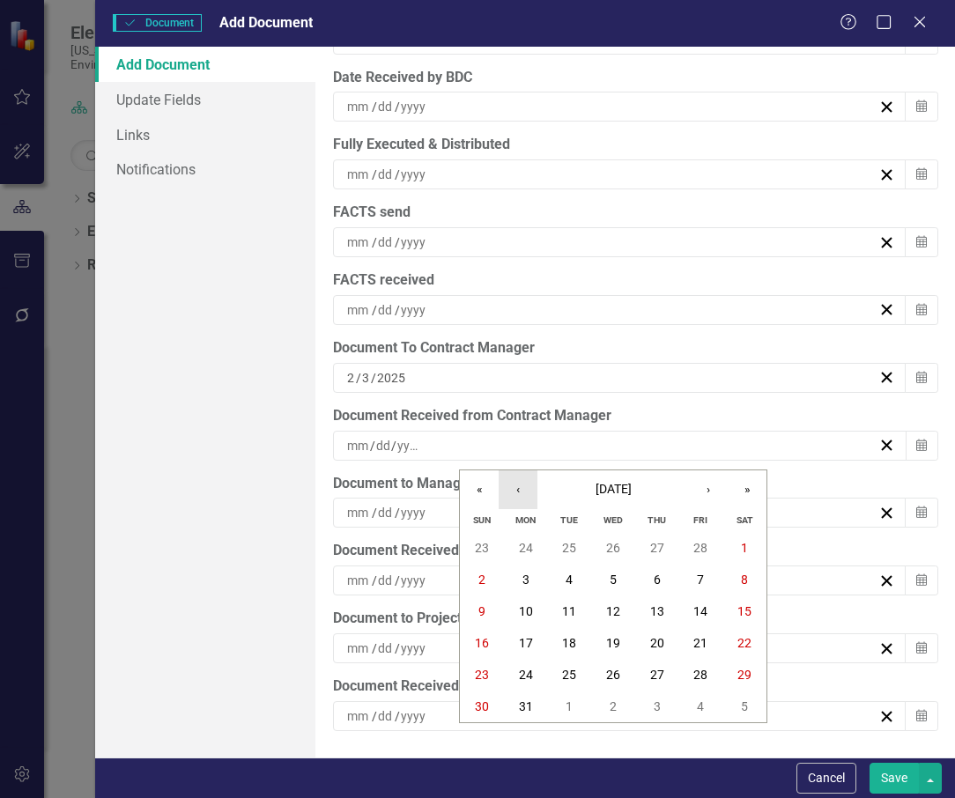
click at [524, 479] on button "‹" at bounding box center [518, 490] width 39 height 39
click at [533, 572] on button "3" at bounding box center [526, 580] width 44 height 32
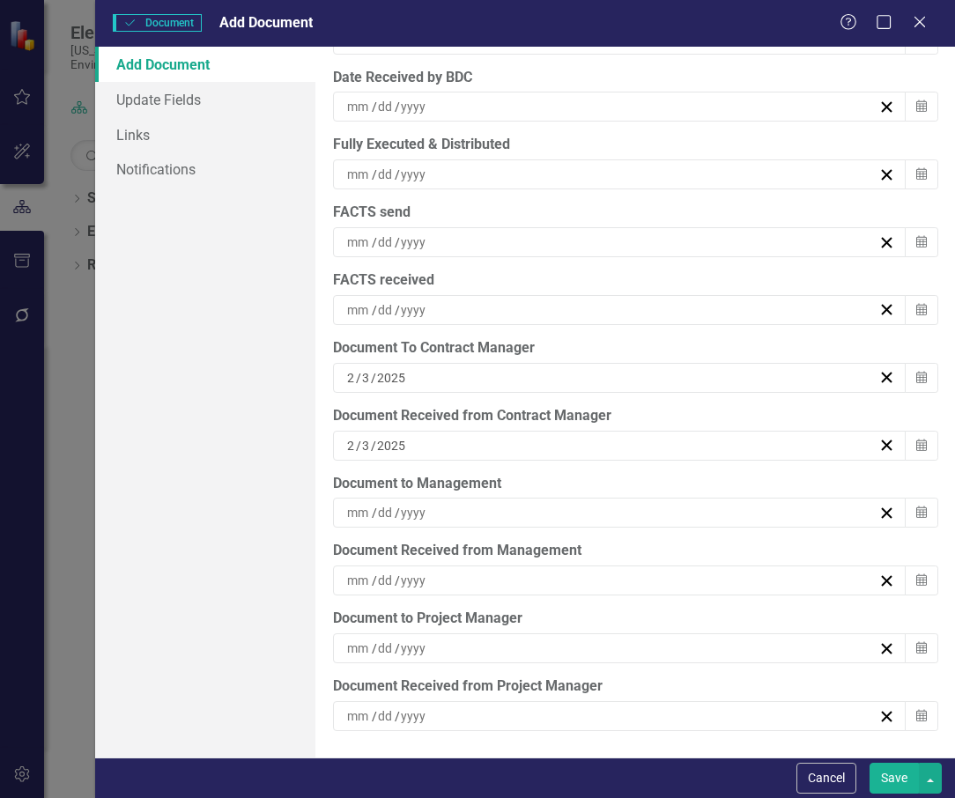
click at [484, 646] on div "/ /" at bounding box center [611, 649] width 533 height 18
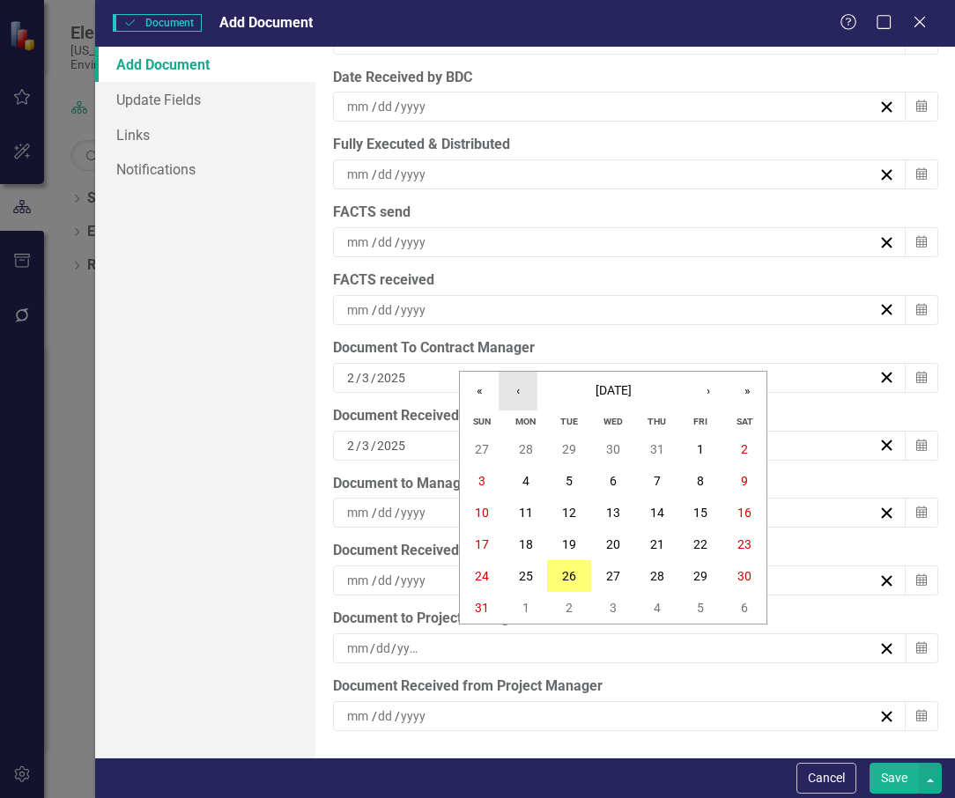
click at [527, 382] on button "‹" at bounding box center [518, 391] width 39 height 39
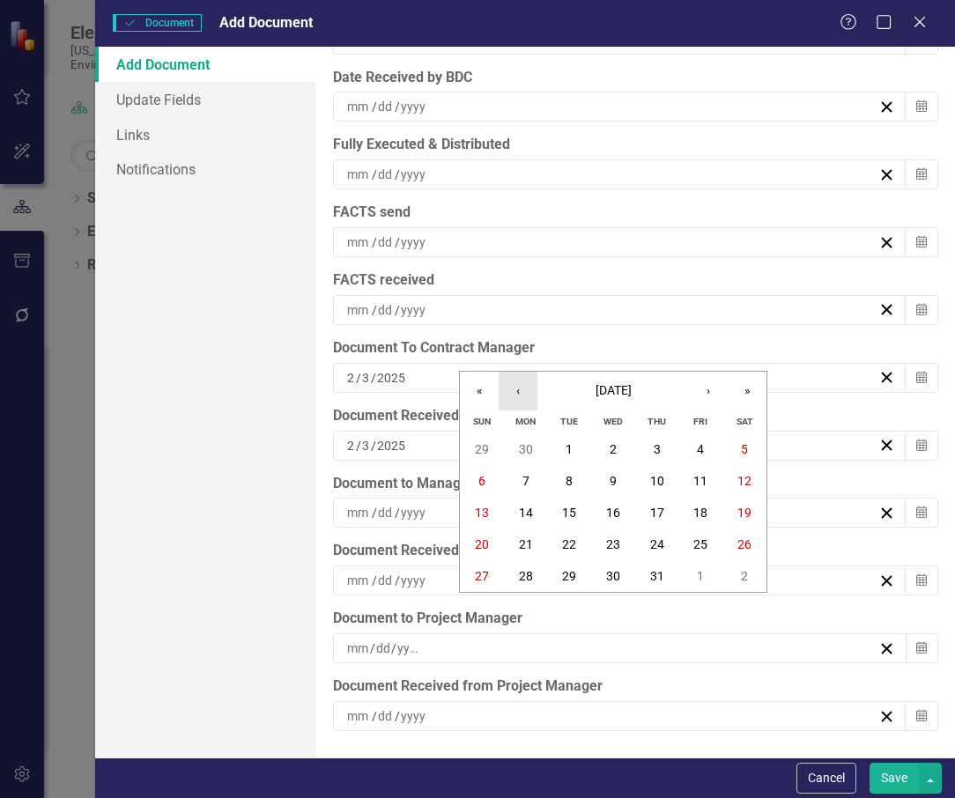
click at [527, 382] on button "‹" at bounding box center [518, 391] width 39 height 39
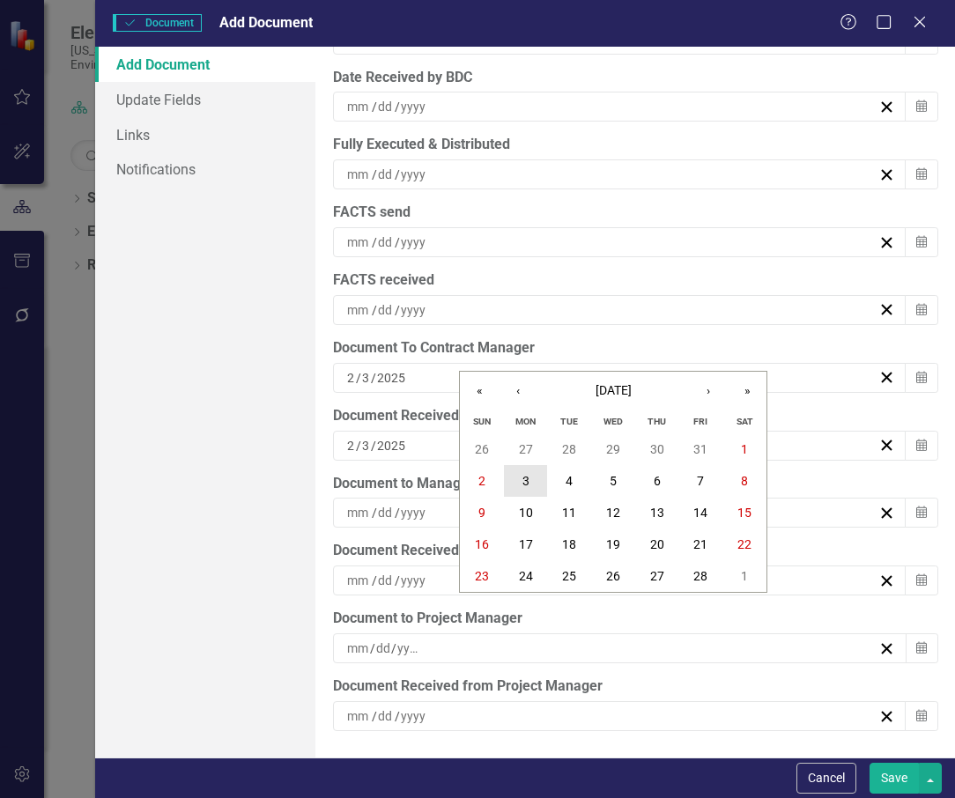
click at [532, 478] on button "3" at bounding box center [526, 481] width 44 height 32
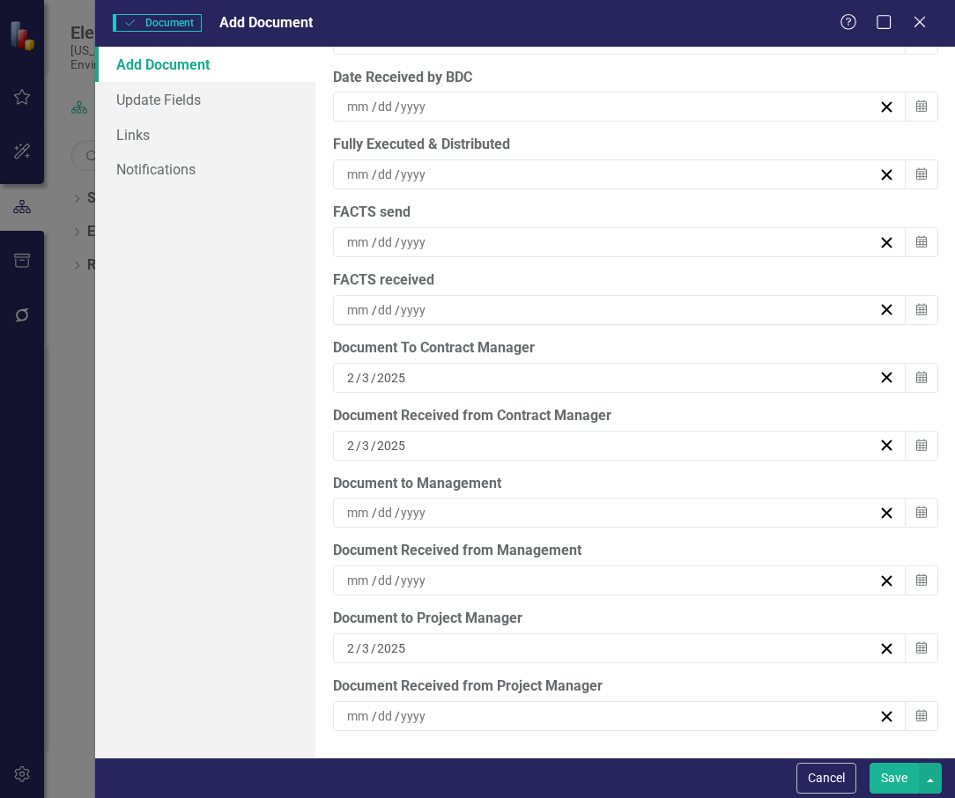
click at [496, 714] on div "/ /" at bounding box center [611, 717] width 533 height 18
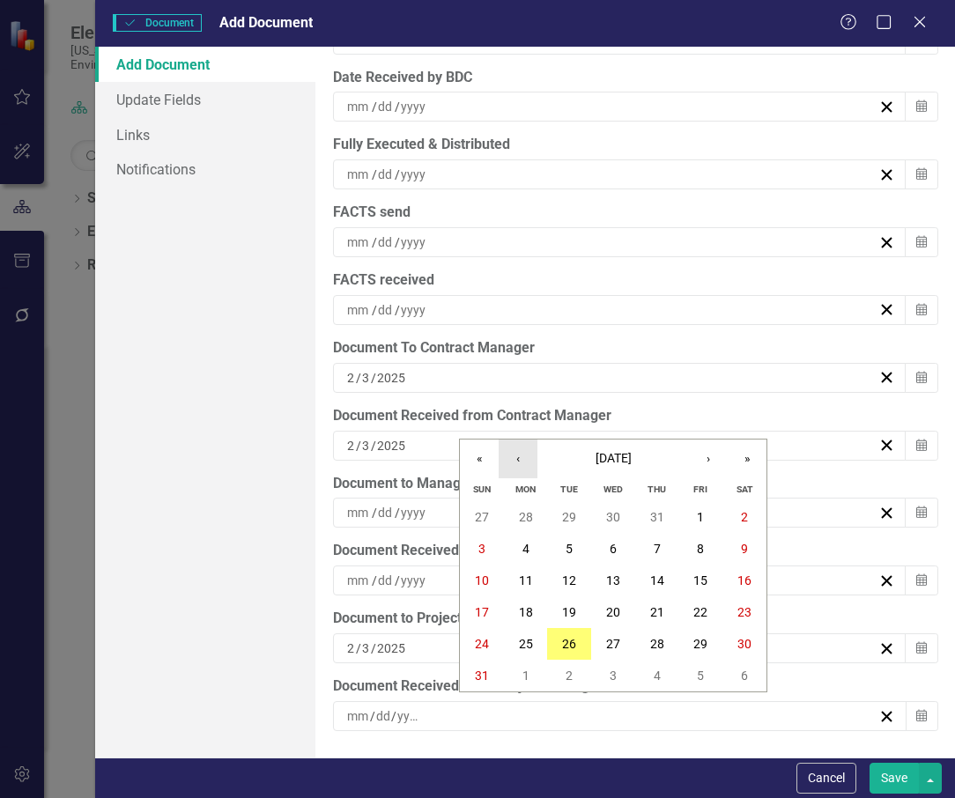
click at [515, 463] on button "‹" at bounding box center [518, 459] width 39 height 39
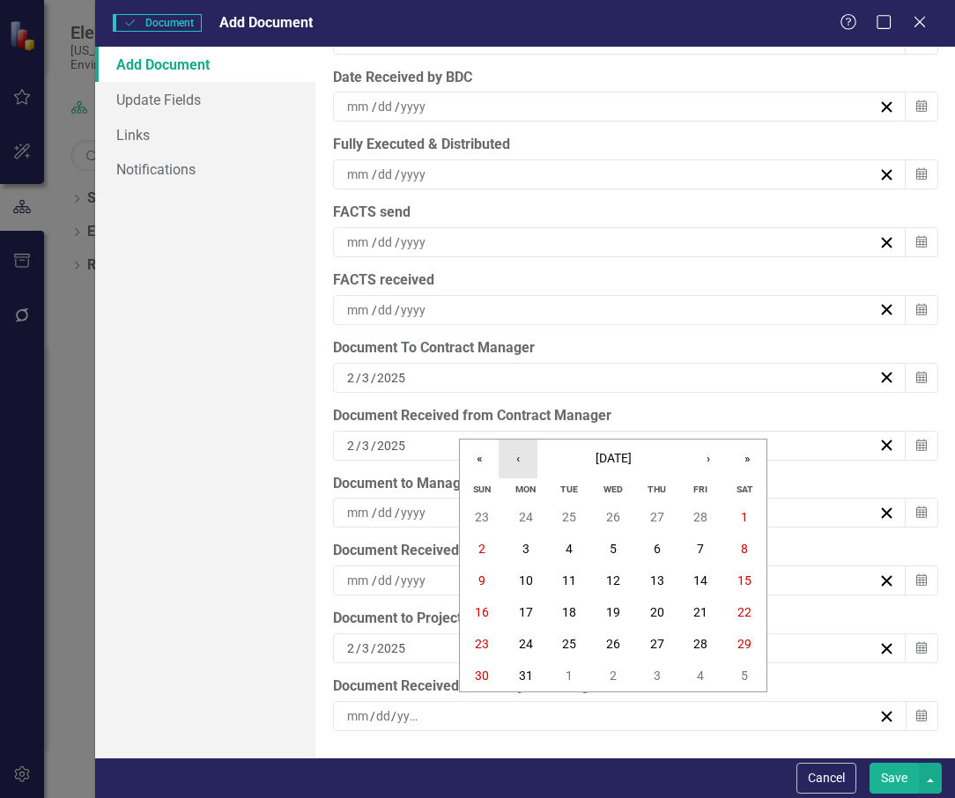
click at [515, 463] on button "‹" at bounding box center [518, 459] width 39 height 39
click at [528, 550] on abbr "3" at bounding box center [525, 549] width 7 height 14
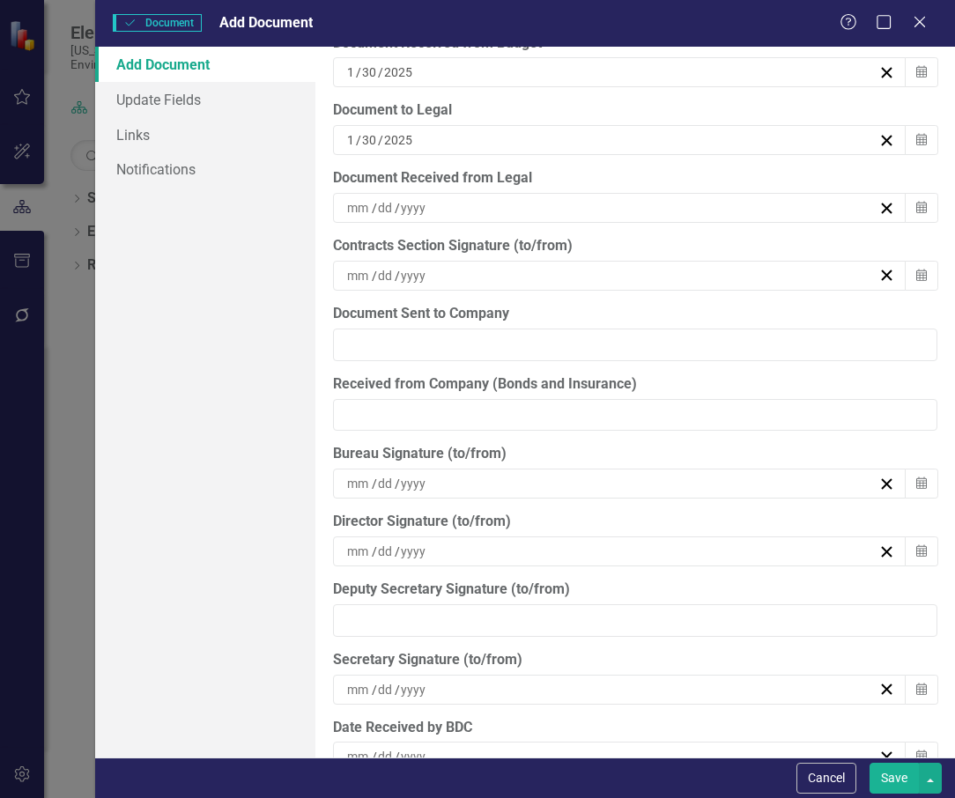
scroll to position [4721, 0]
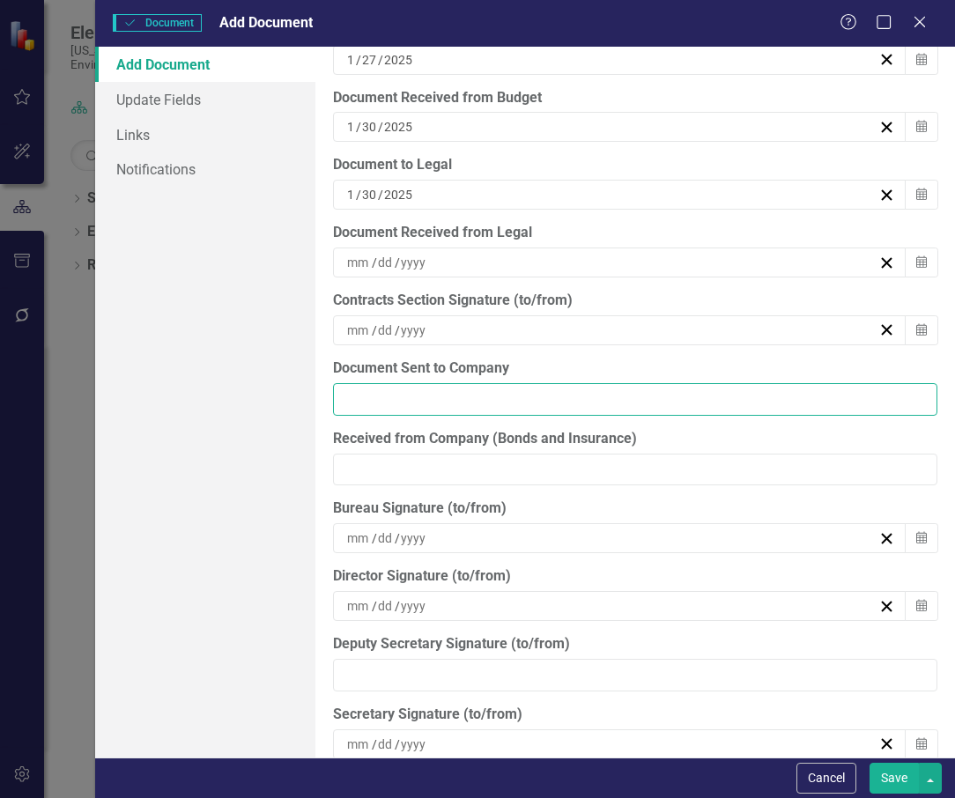
click at [525, 397] on input "Document Sent to Company" at bounding box center [635, 399] width 604 height 33
type input "[DATE]"
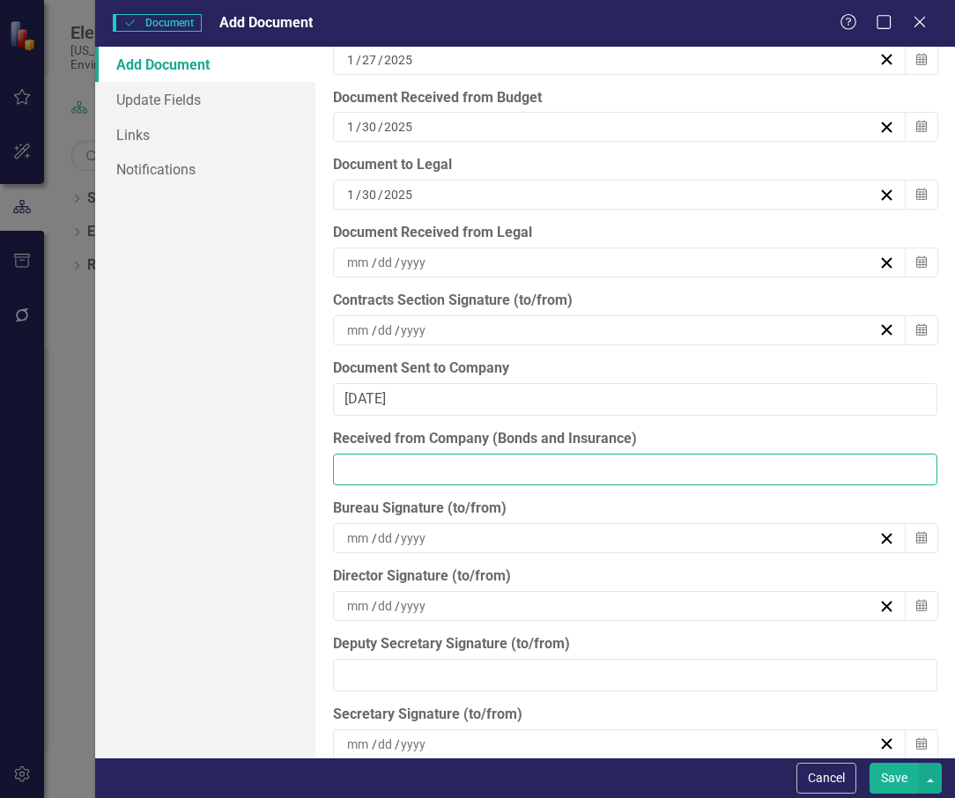
click at [447, 469] on input "Received from Company (Bonds and Insurance)" at bounding box center [635, 470] width 604 height 33
type input "8"
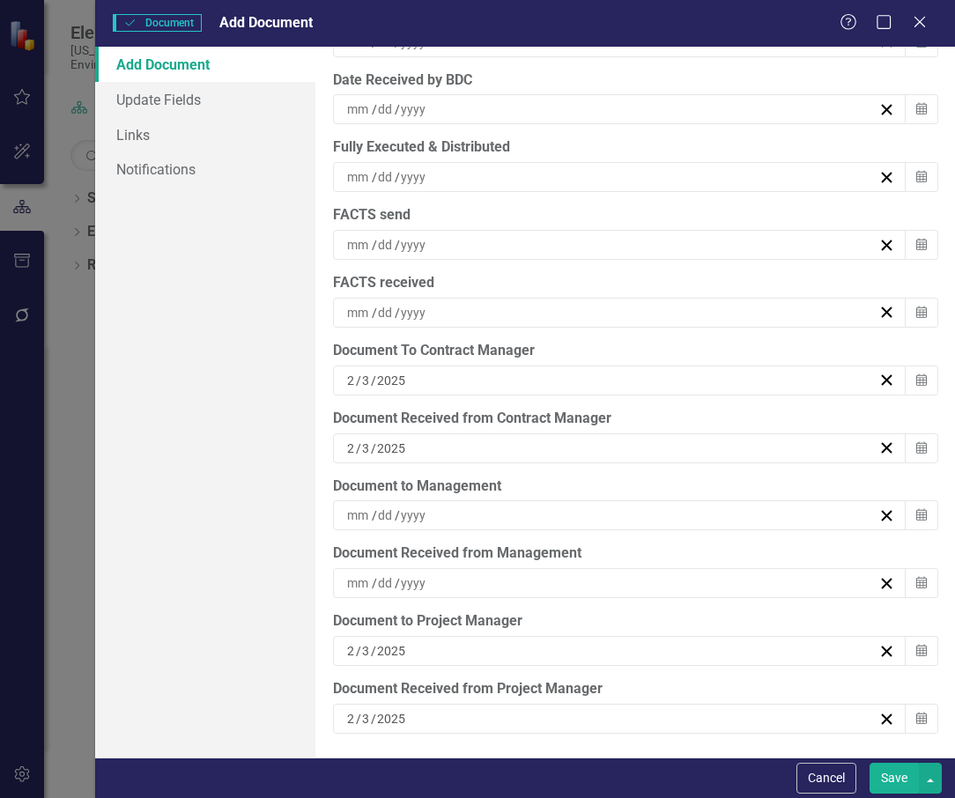
scroll to position [5426, 0]
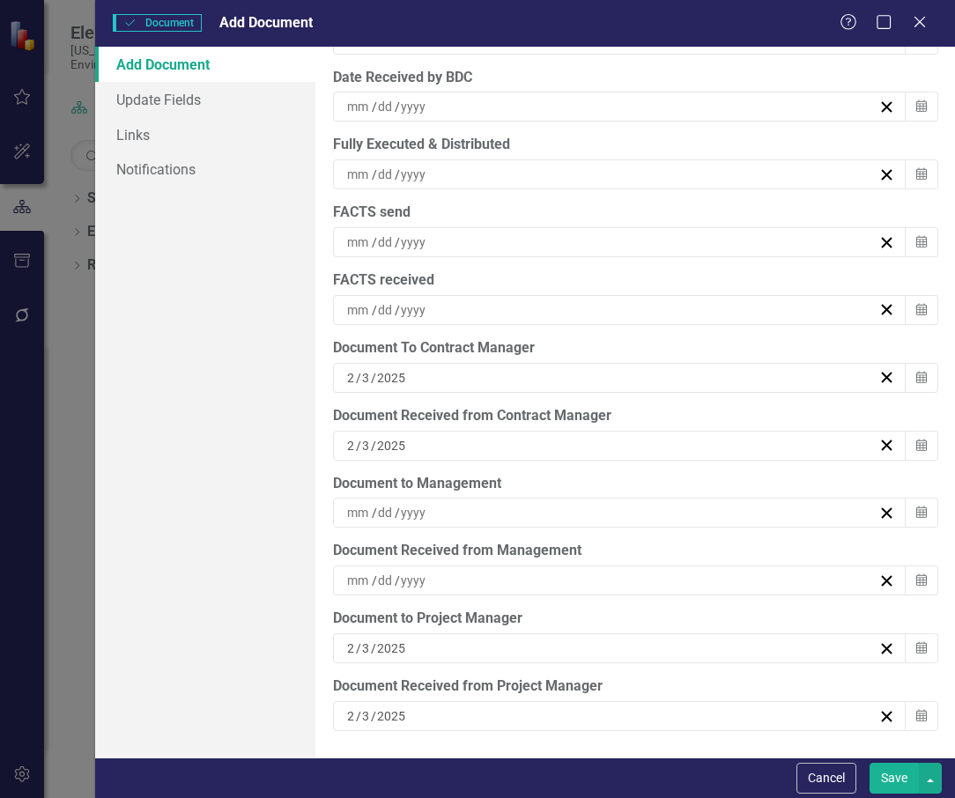
type input "[DATE]"
click at [515, 582] on div "/ /" at bounding box center [611, 581] width 533 height 18
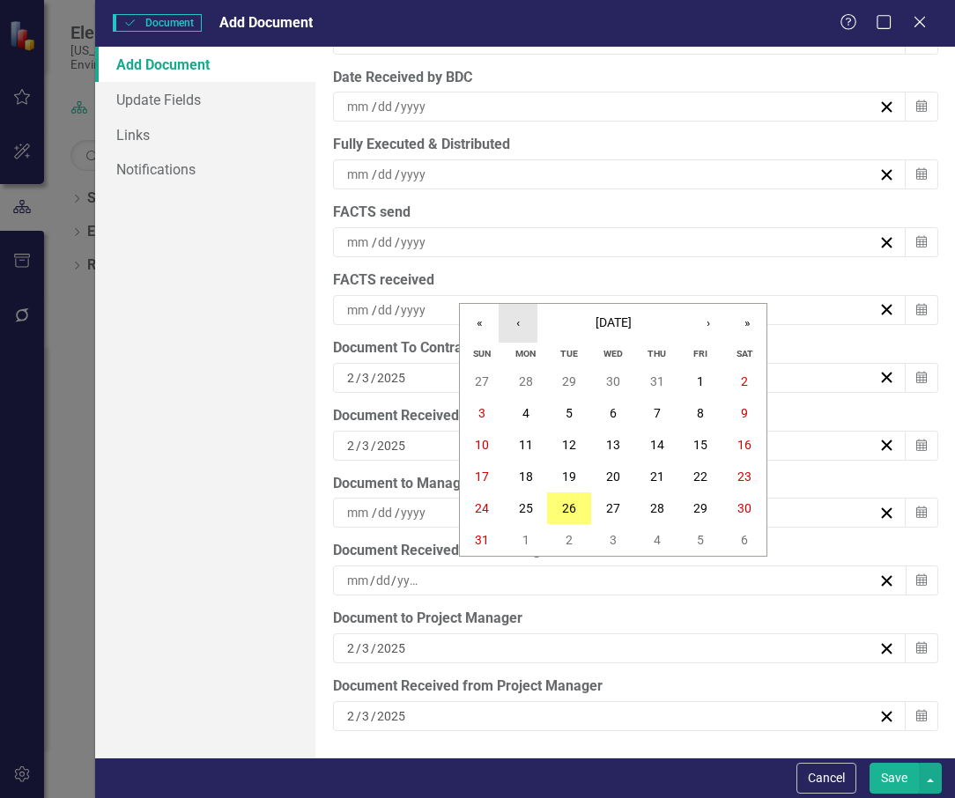
click at [522, 315] on button "‹" at bounding box center [518, 323] width 39 height 39
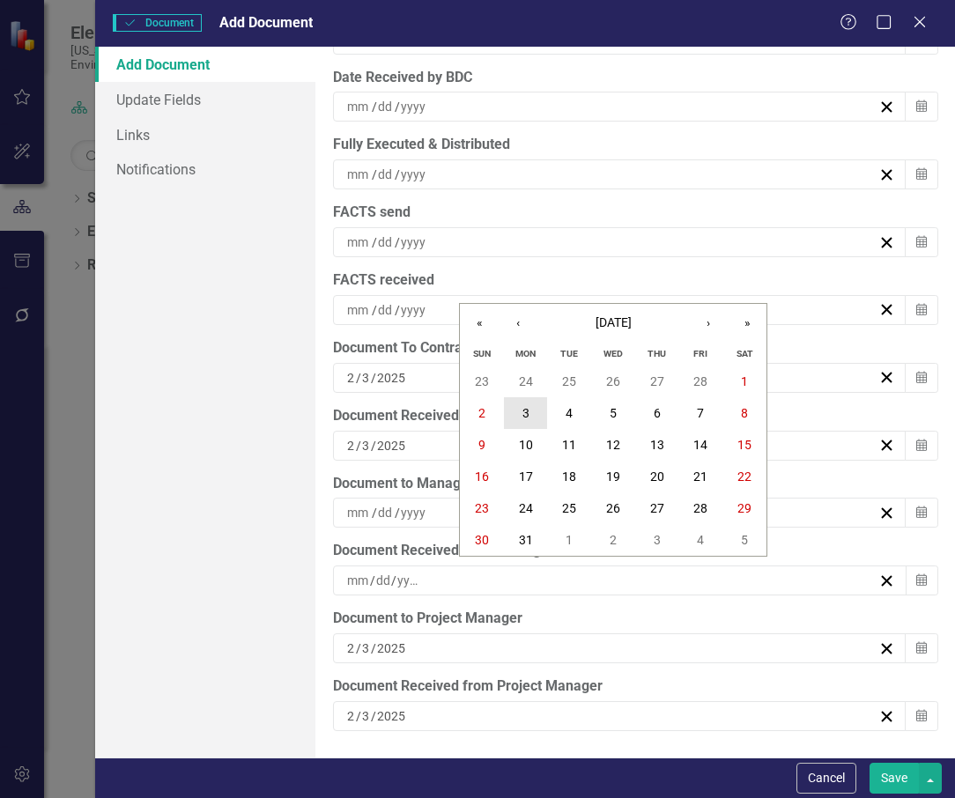
click at [529, 407] on abbr "3" at bounding box center [525, 413] width 7 height 14
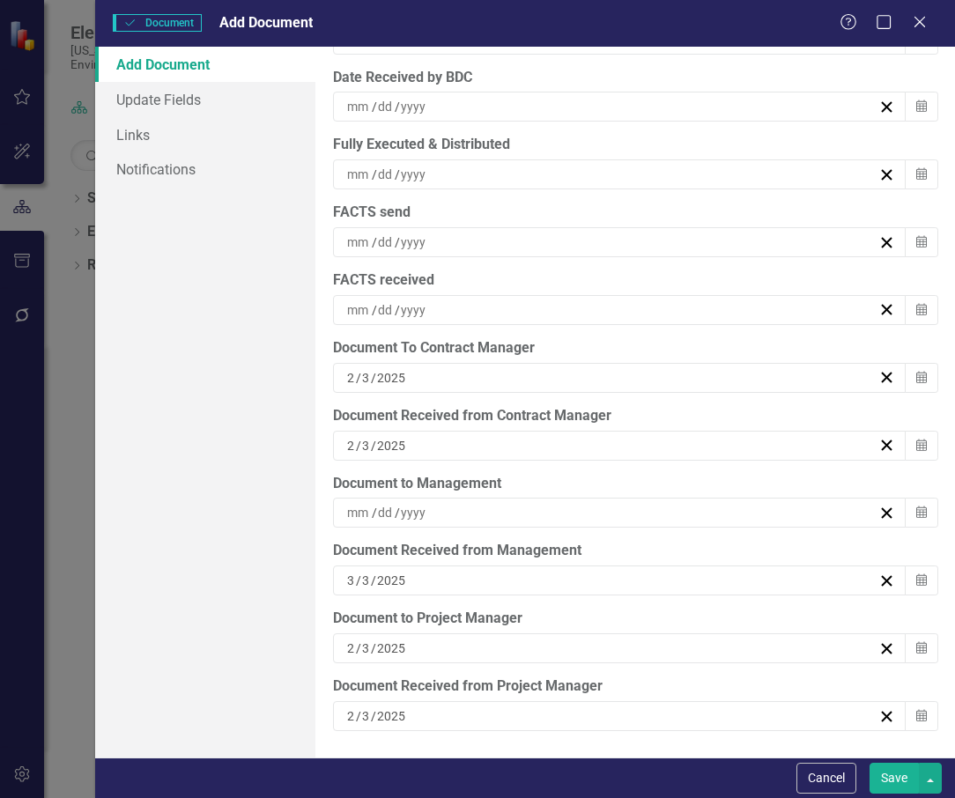
click at [456, 373] on div "[DATE]" at bounding box center [611, 378] width 533 height 18
click at [435, 448] on div "[DATE]" at bounding box center [611, 446] width 533 height 18
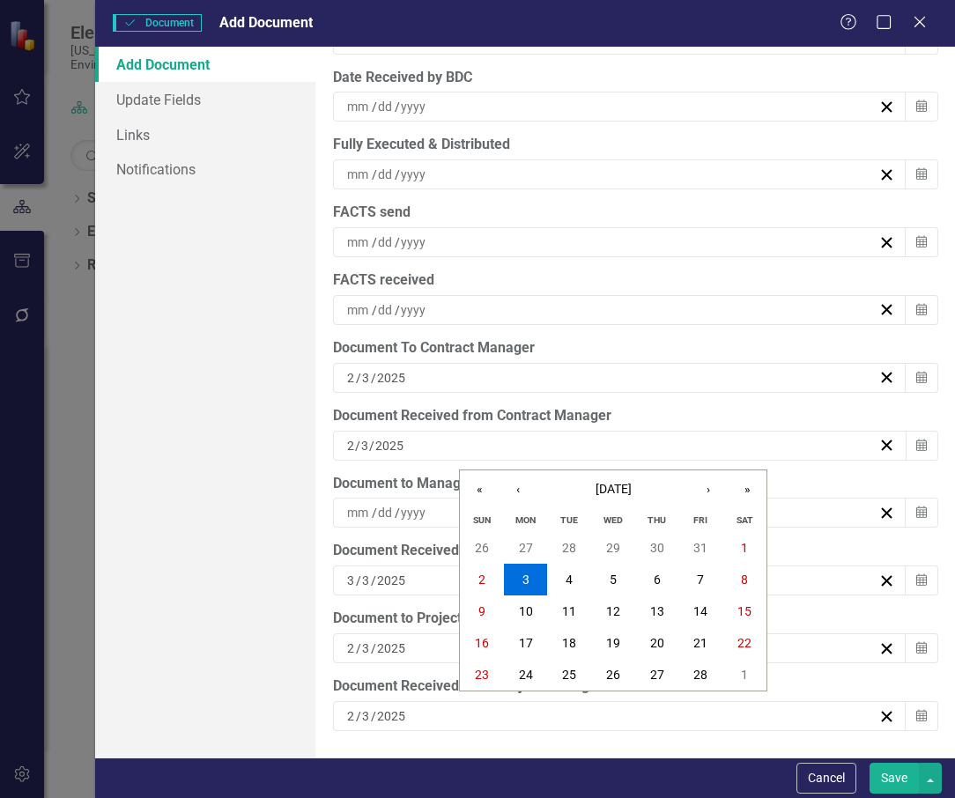
click at [429, 575] on div "[DATE]" at bounding box center [611, 581] width 533 height 18
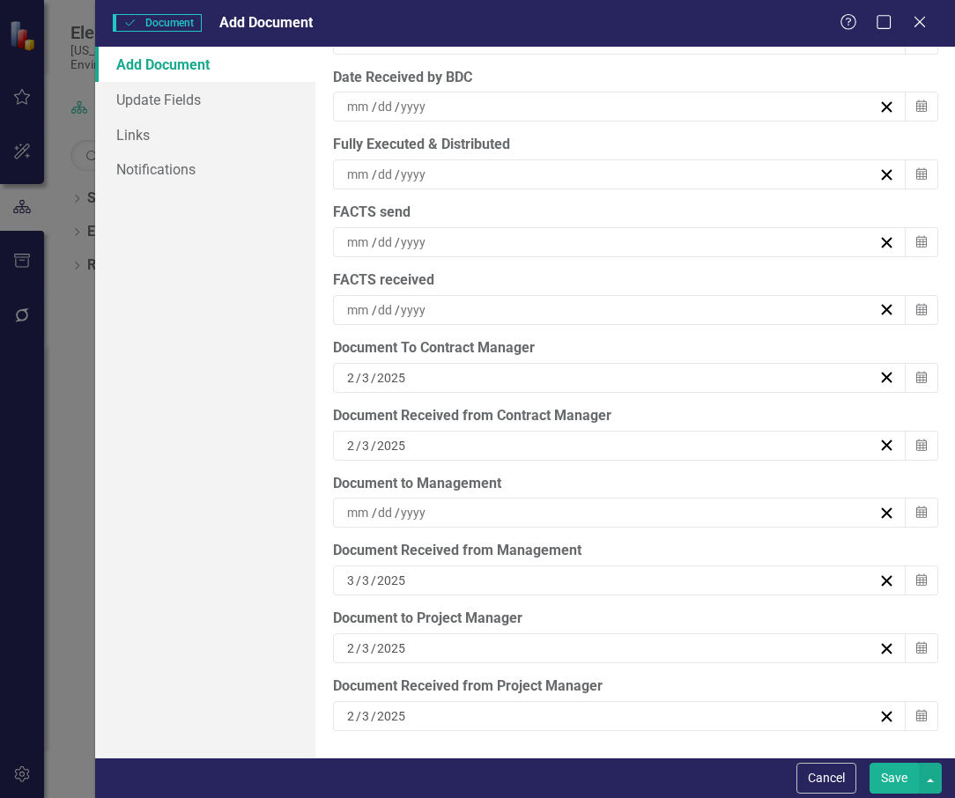
click at [435, 513] on div "/ /" at bounding box center [611, 513] width 533 height 18
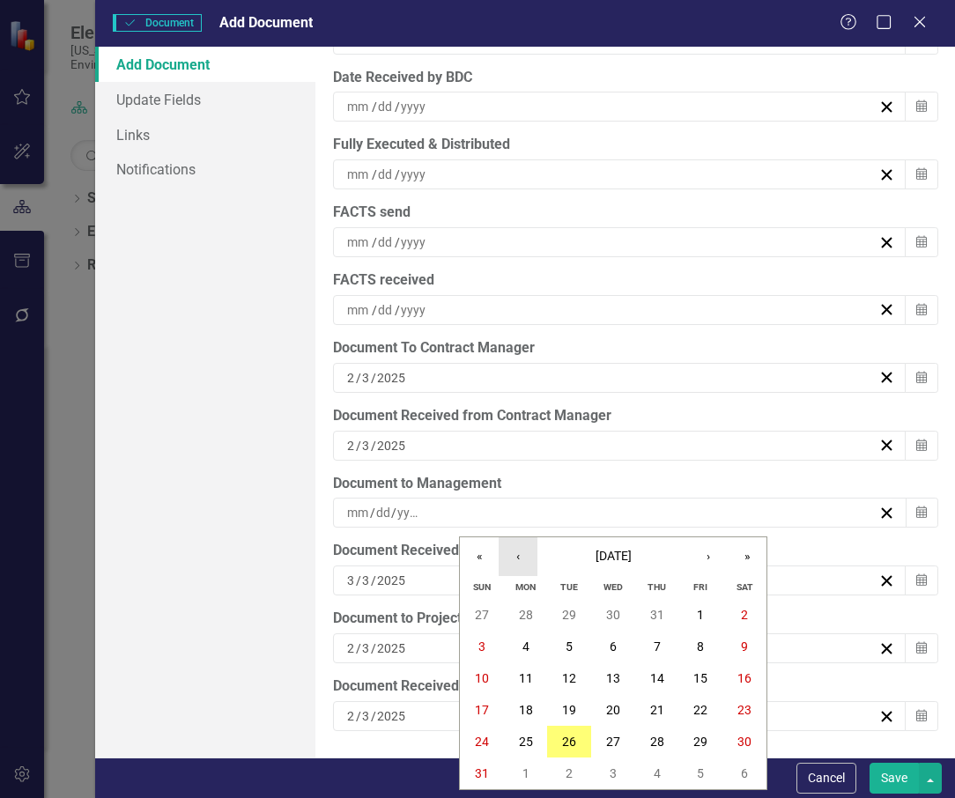
click at [522, 555] on button "‹" at bounding box center [518, 556] width 39 height 39
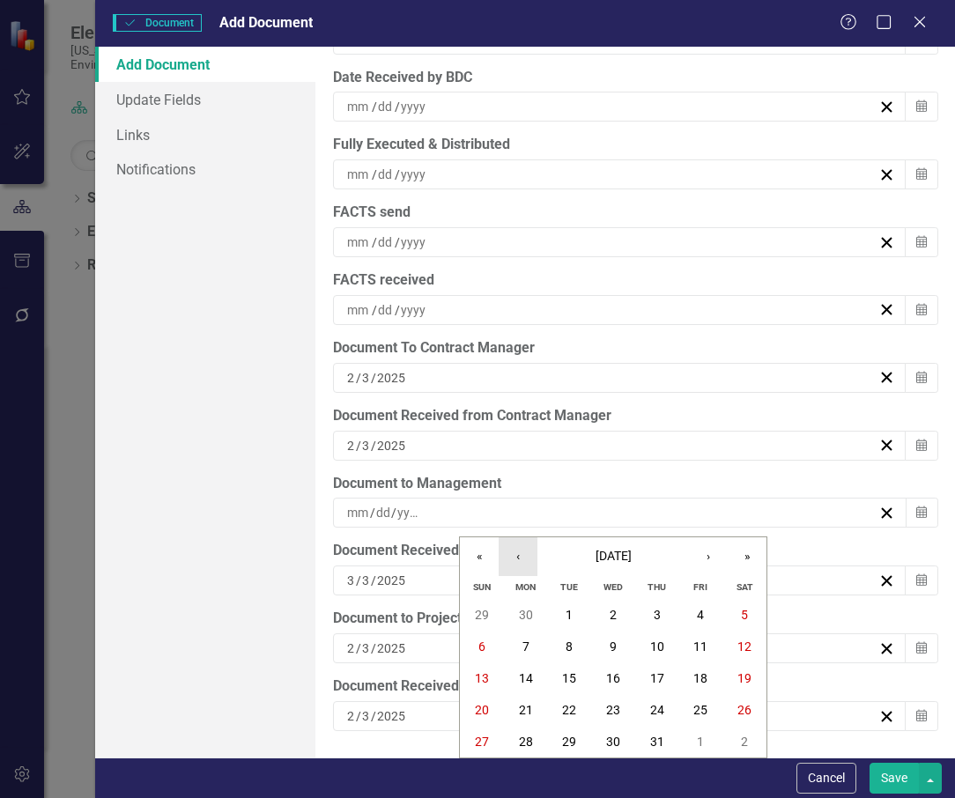
click at [522, 555] on button "‹" at bounding box center [518, 556] width 39 height 39
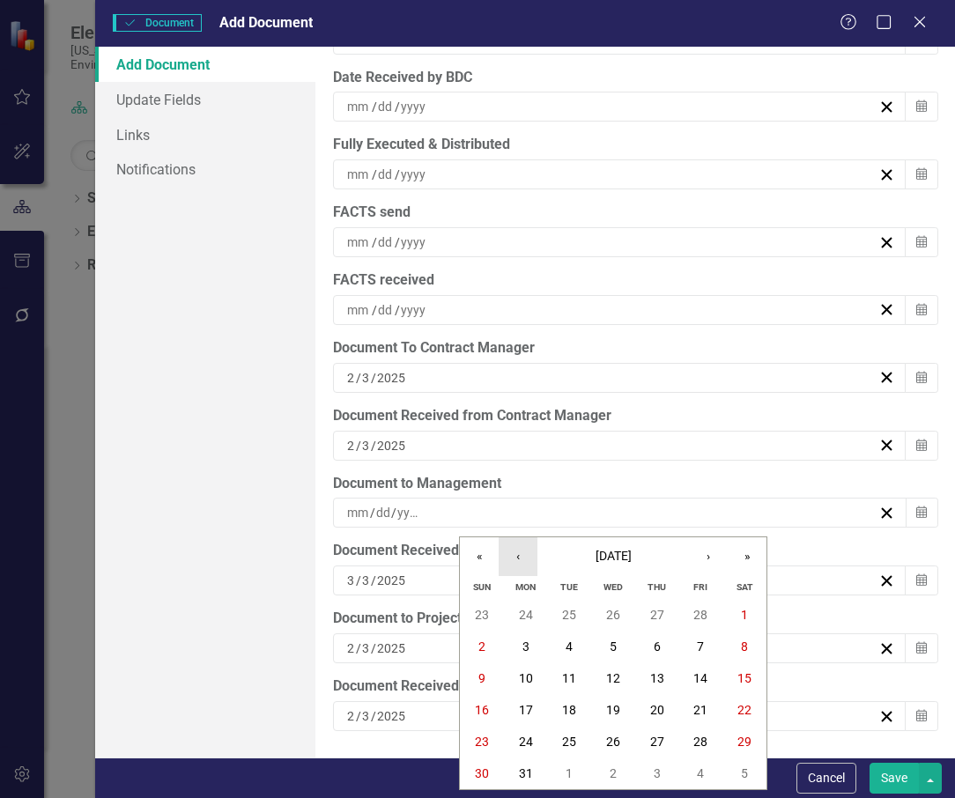
click at [522, 555] on button "‹" at bounding box center [518, 556] width 39 height 39
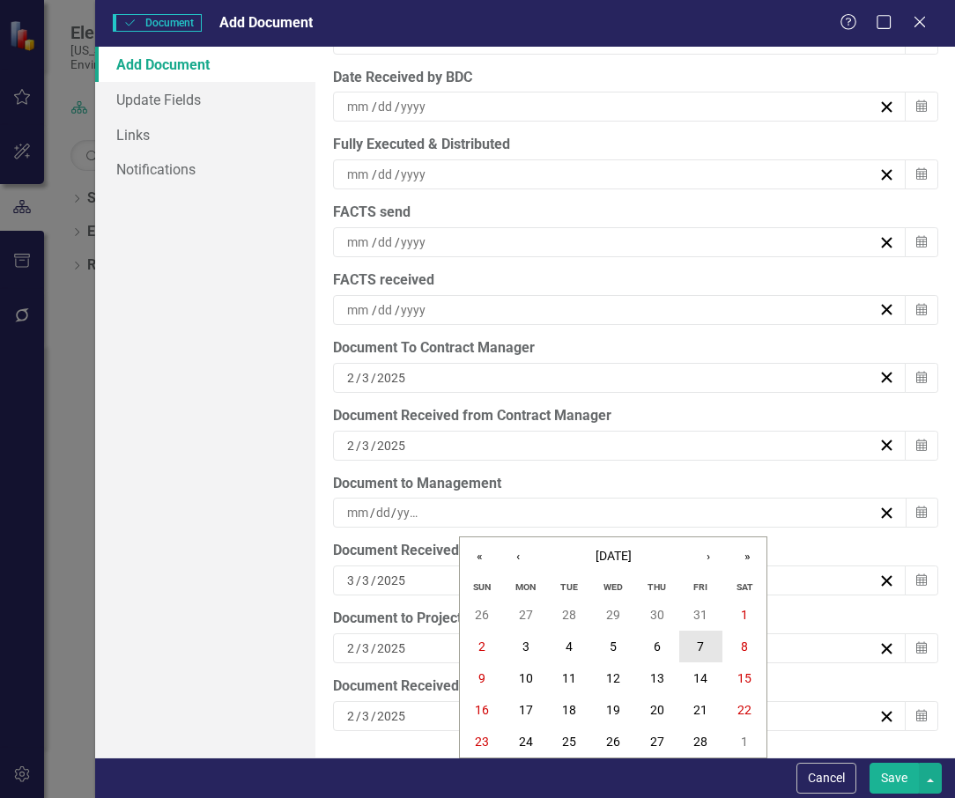
click at [706, 638] on button "7" at bounding box center [701, 647] width 44 height 32
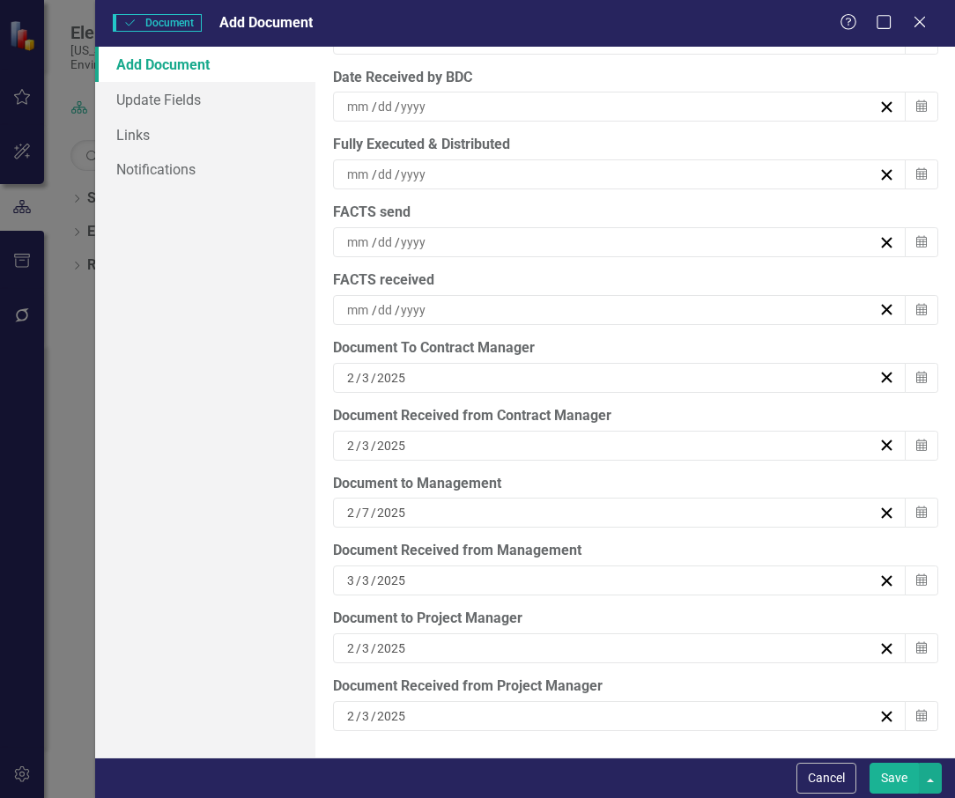
click at [485, 175] on div "/ /" at bounding box center [611, 175] width 533 height 18
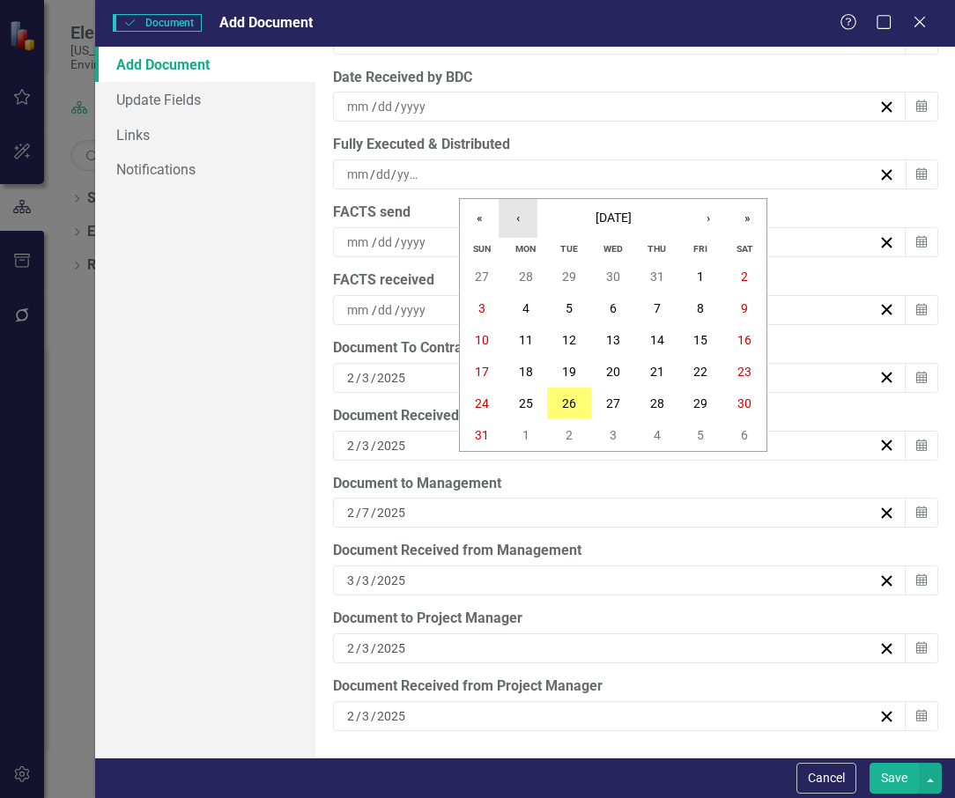
click at [522, 222] on button "‹" at bounding box center [518, 218] width 39 height 39
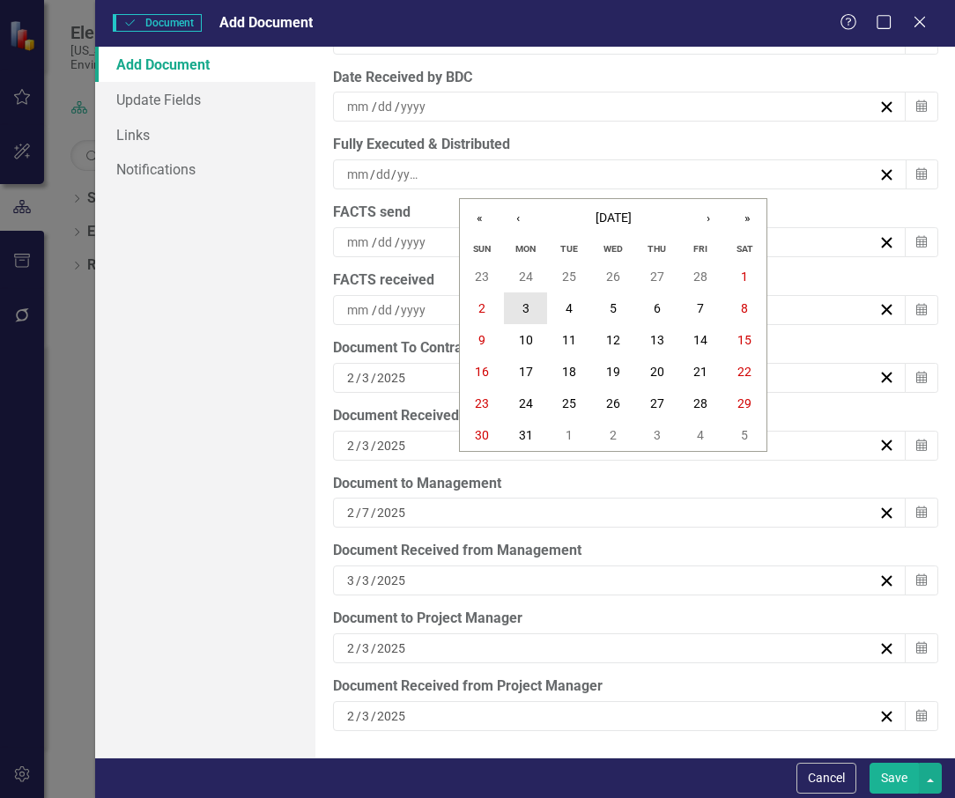
click at [532, 307] on button "3" at bounding box center [526, 309] width 44 height 32
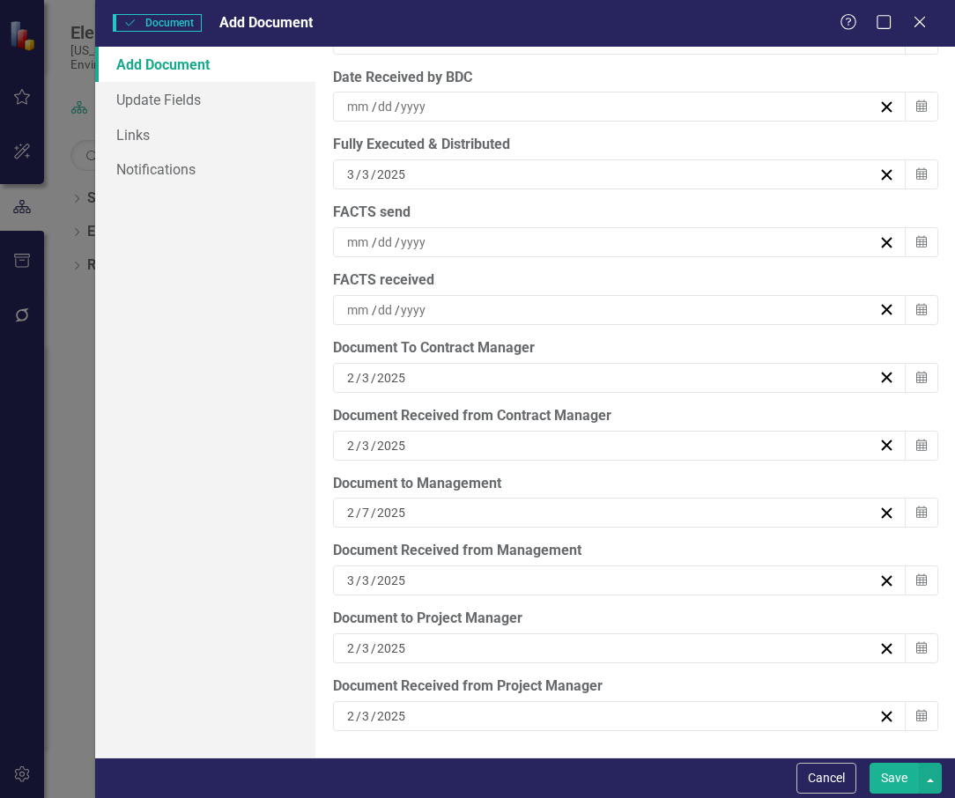
click at [487, 238] on div "/ /" at bounding box center [611, 242] width 533 height 18
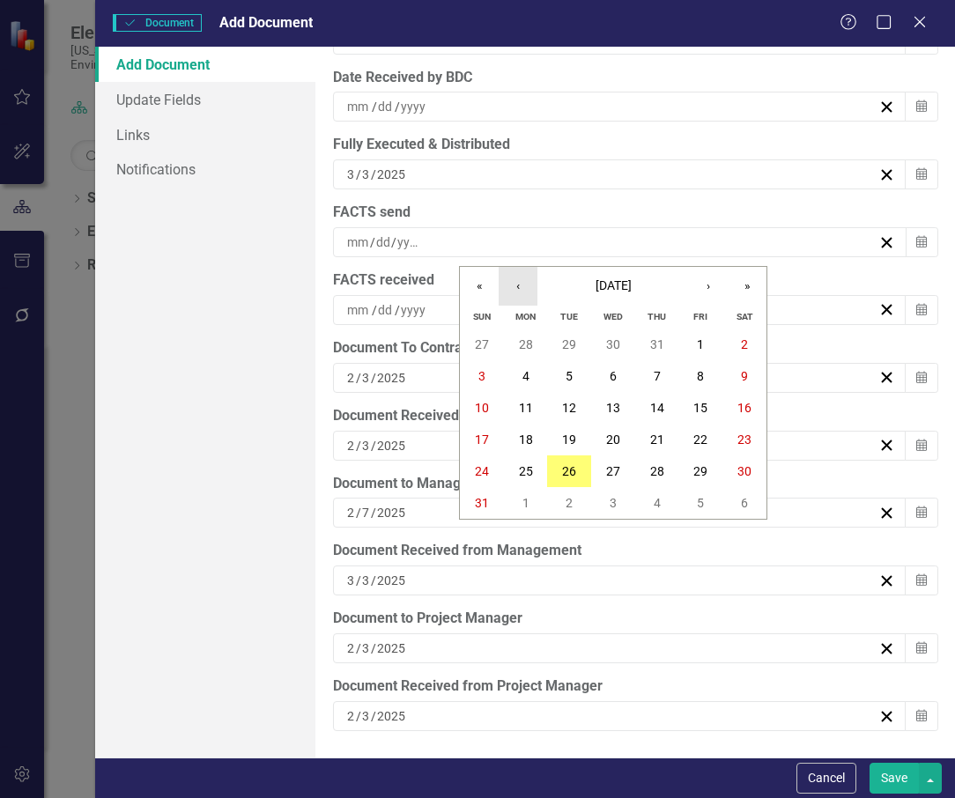
click at [524, 285] on button "‹" at bounding box center [518, 286] width 39 height 39
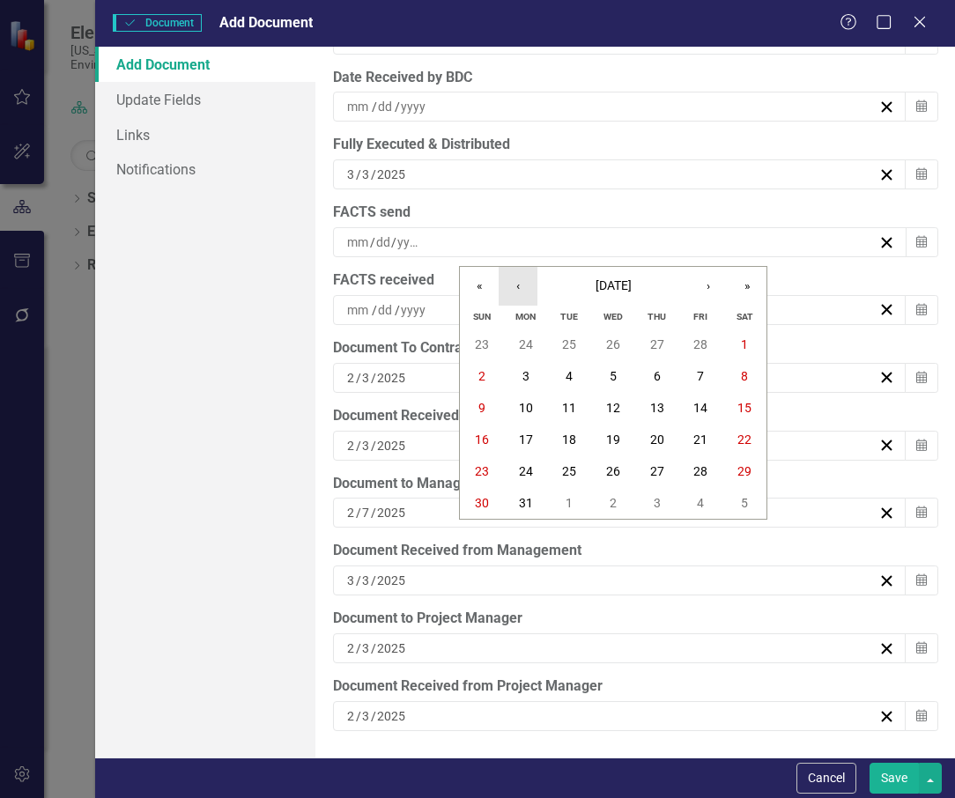
click at [524, 285] on button "‹" at bounding box center [518, 286] width 39 height 39
click at [710, 287] on button "›" at bounding box center [708, 286] width 39 height 39
click at [613, 373] on abbr "5" at bounding box center [613, 376] width 7 height 14
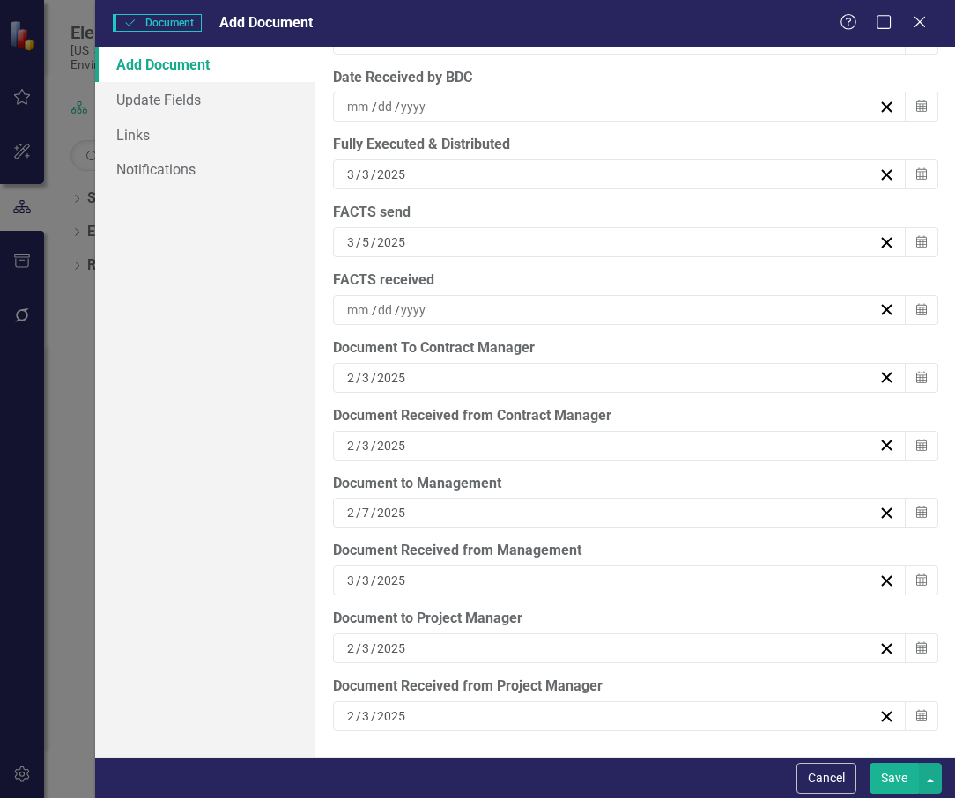
click at [479, 313] on div "/ /" at bounding box center [611, 310] width 533 height 18
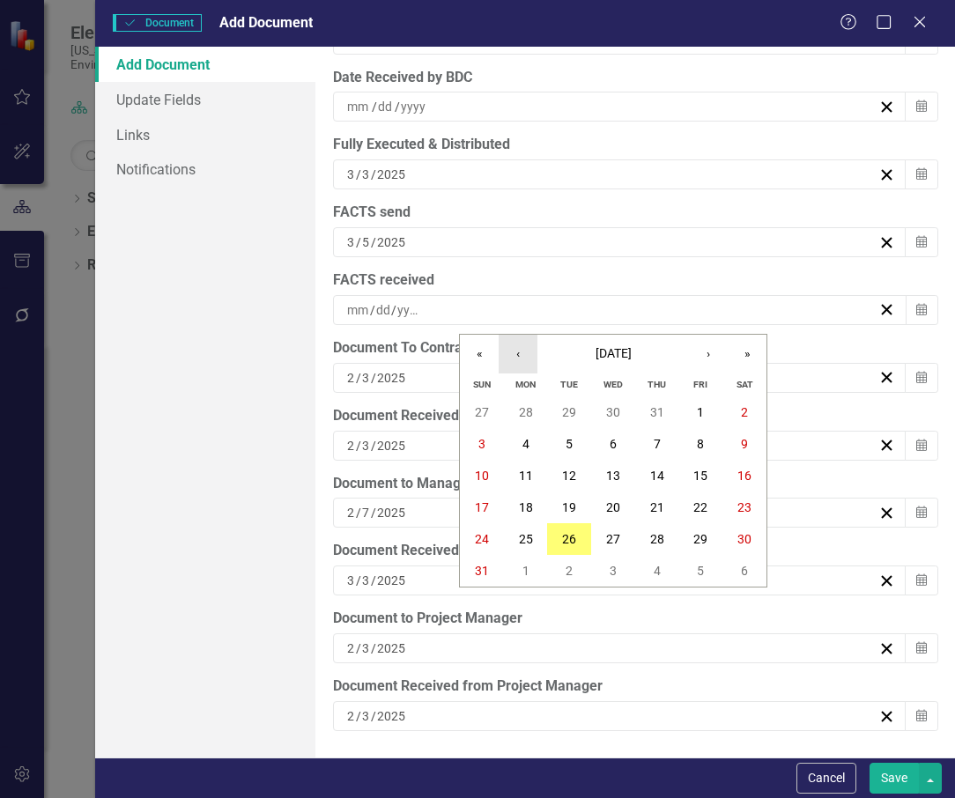
click at [525, 352] on button "‹" at bounding box center [518, 354] width 39 height 39
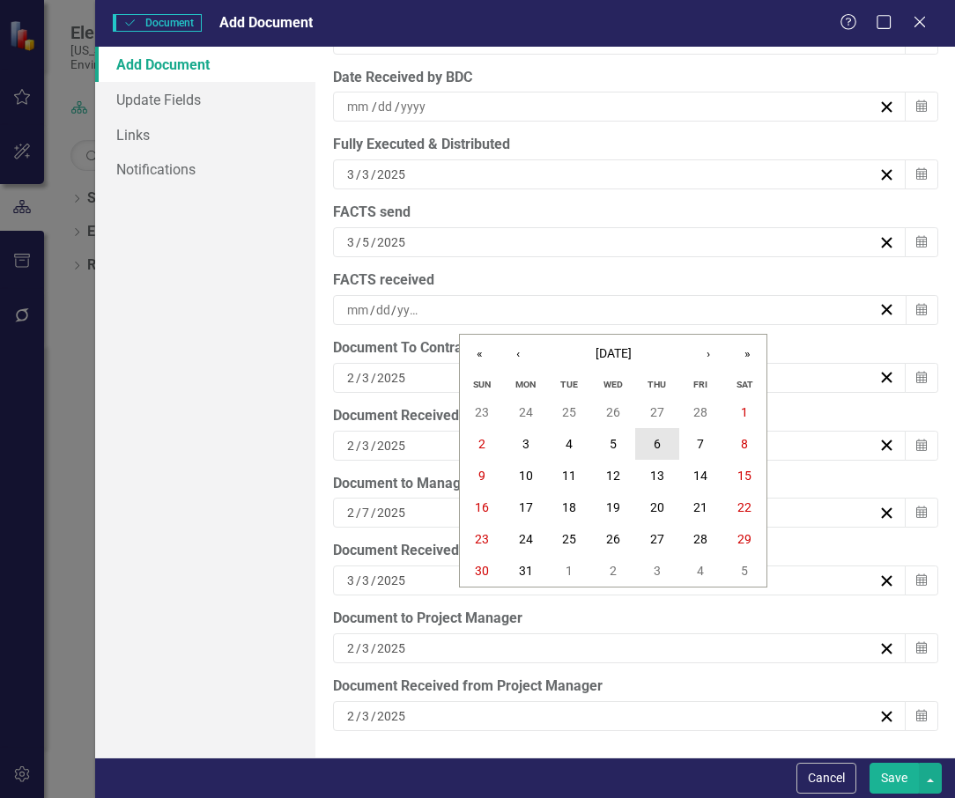
click at [663, 439] on button "6" at bounding box center [657, 444] width 44 height 32
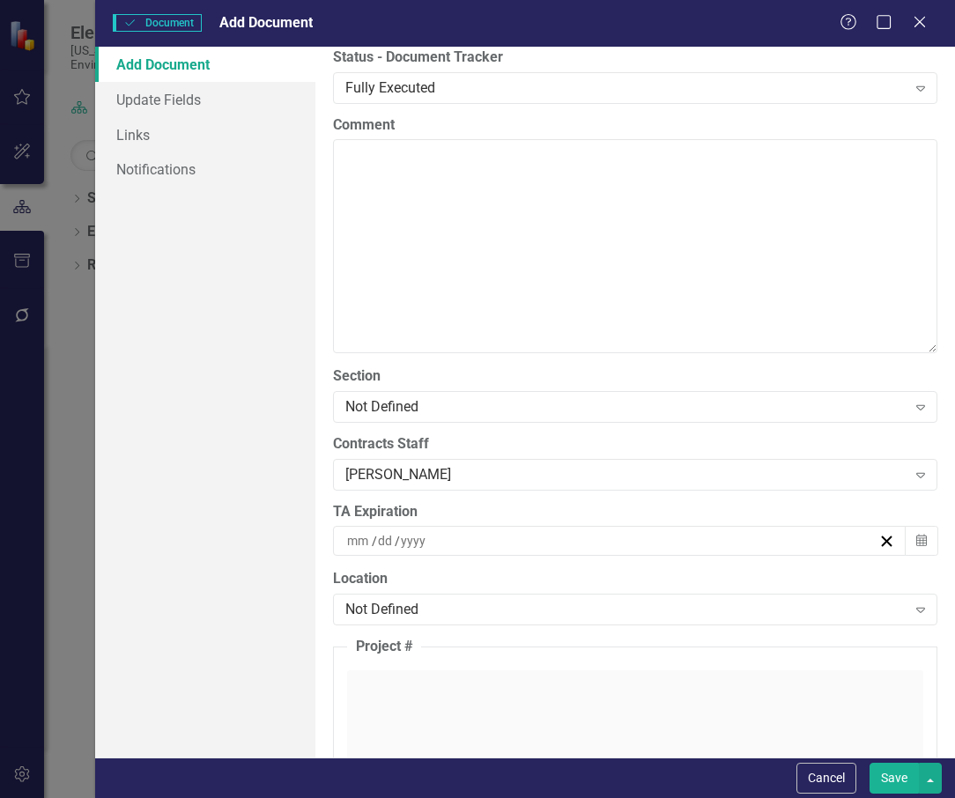
scroll to position [3664, 0]
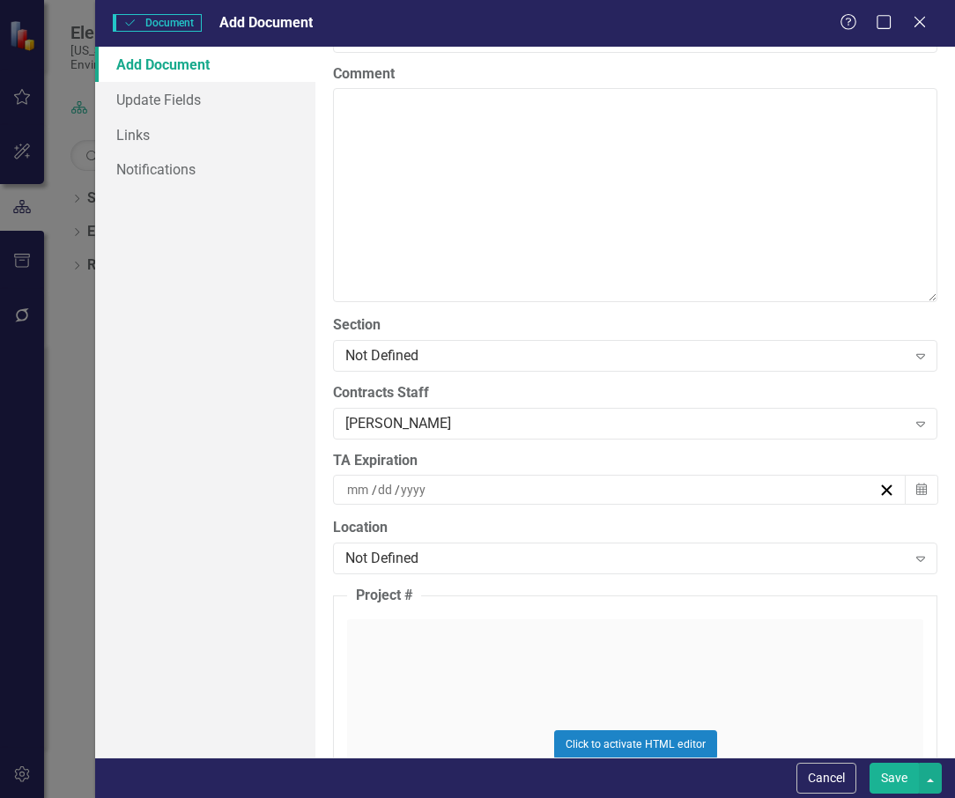
click at [893, 782] on button "Save" at bounding box center [894, 778] width 49 height 31
